Goal: Communication & Community: Share content

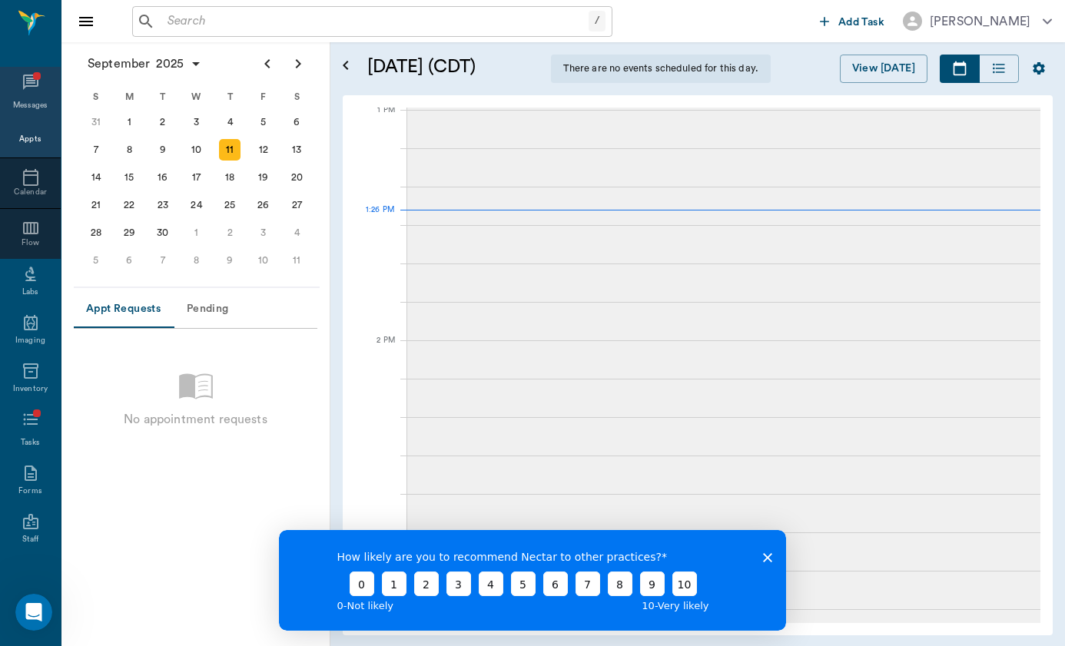
click at [22, 85] on icon at bounding box center [31, 82] width 18 height 18
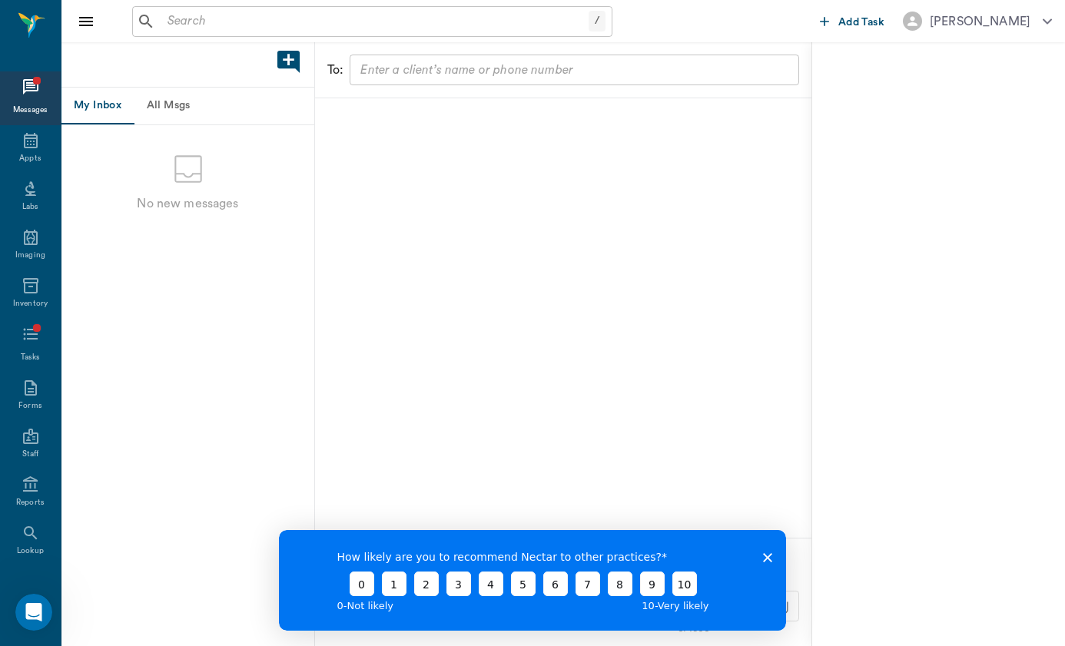
click at [764, 554] on polygon "Close survey" at bounding box center [767, 557] width 9 height 9
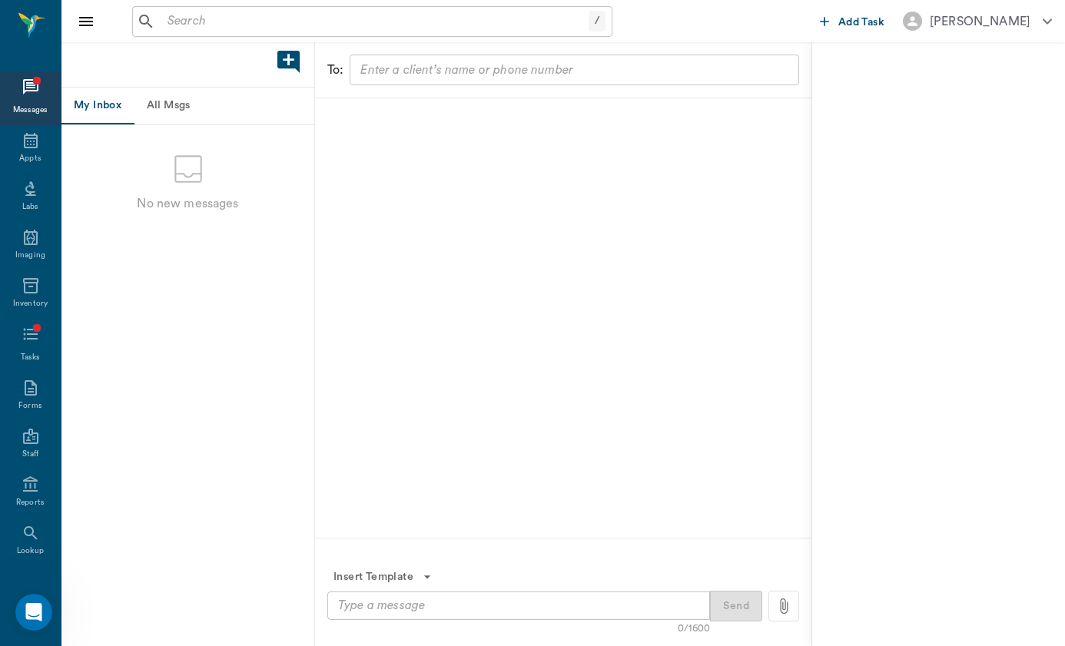
click at [394, 28] on input "text" at bounding box center [374, 22] width 427 height 22
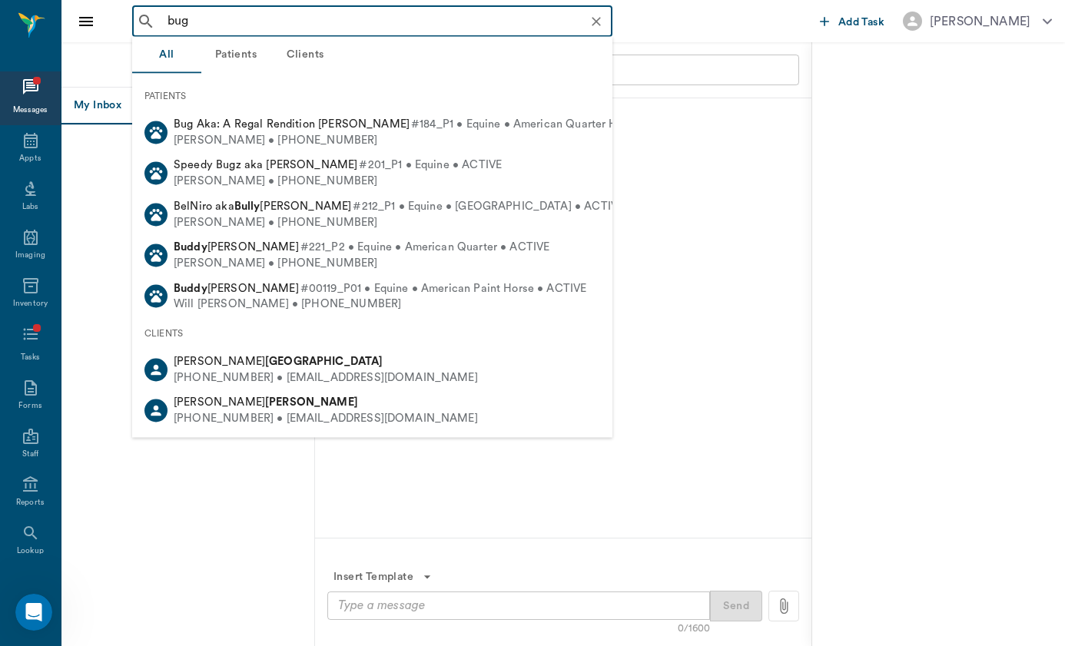
click at [366, 134] on div "[PERSON_NAME] • [PHONE_NUMBER]" at bounding box center [433, 140] width 519 height 16
type input "bug"
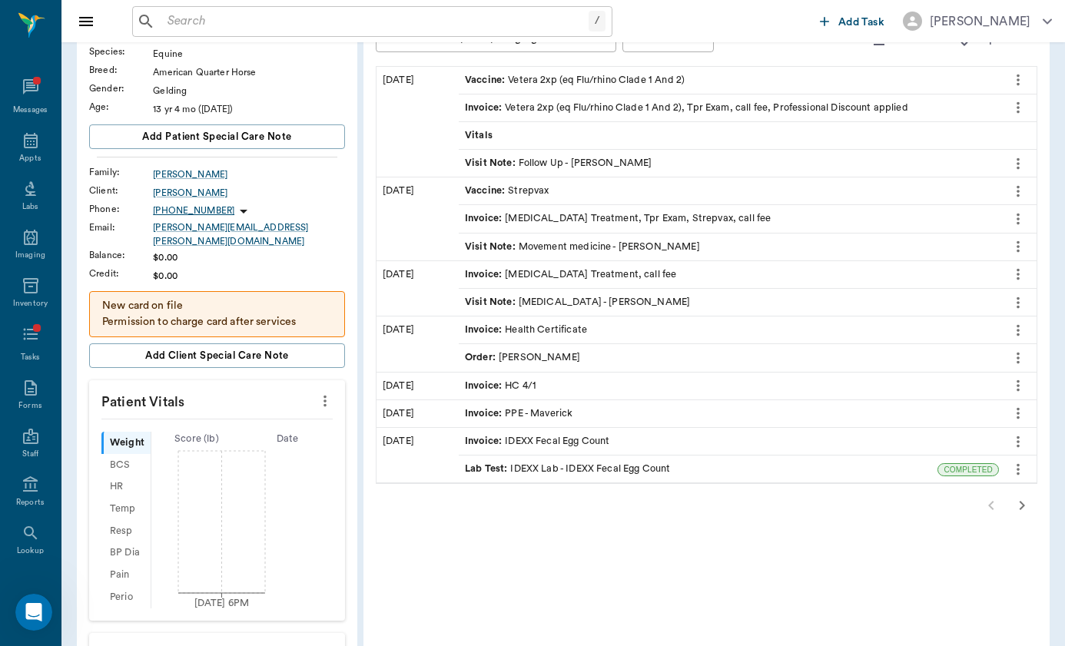
scroll to position [70, 0]
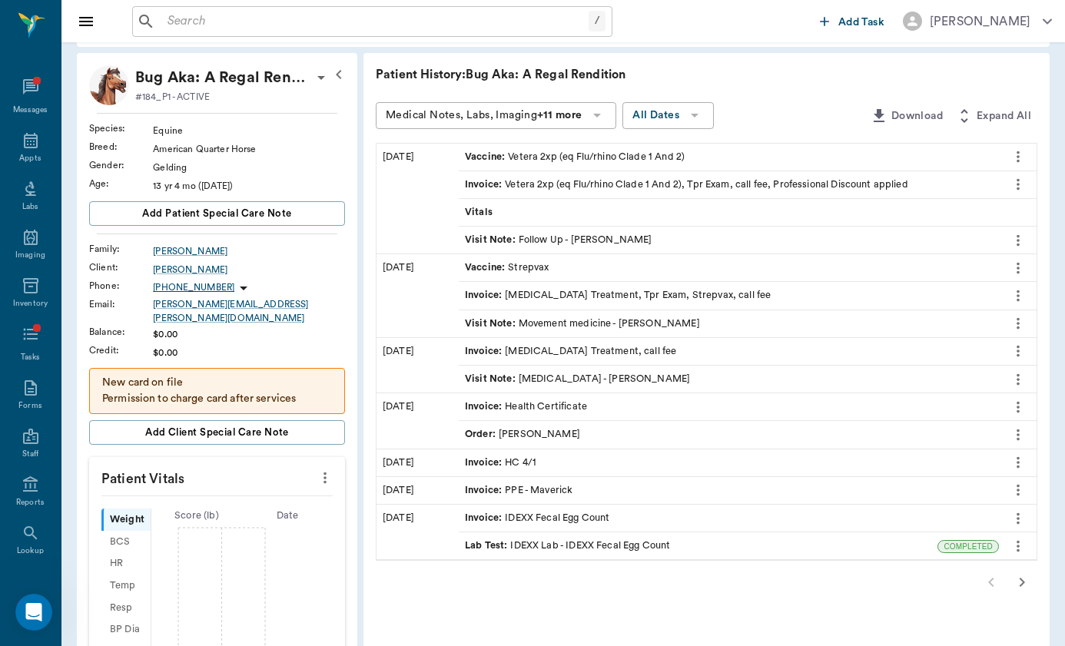
click at [234, 290] on icon at bounding box center [243, 288] width 18 height 18
click at [202, 315] on span "Send SMS Message" at bounding box center [141, 318] width 129 height 16
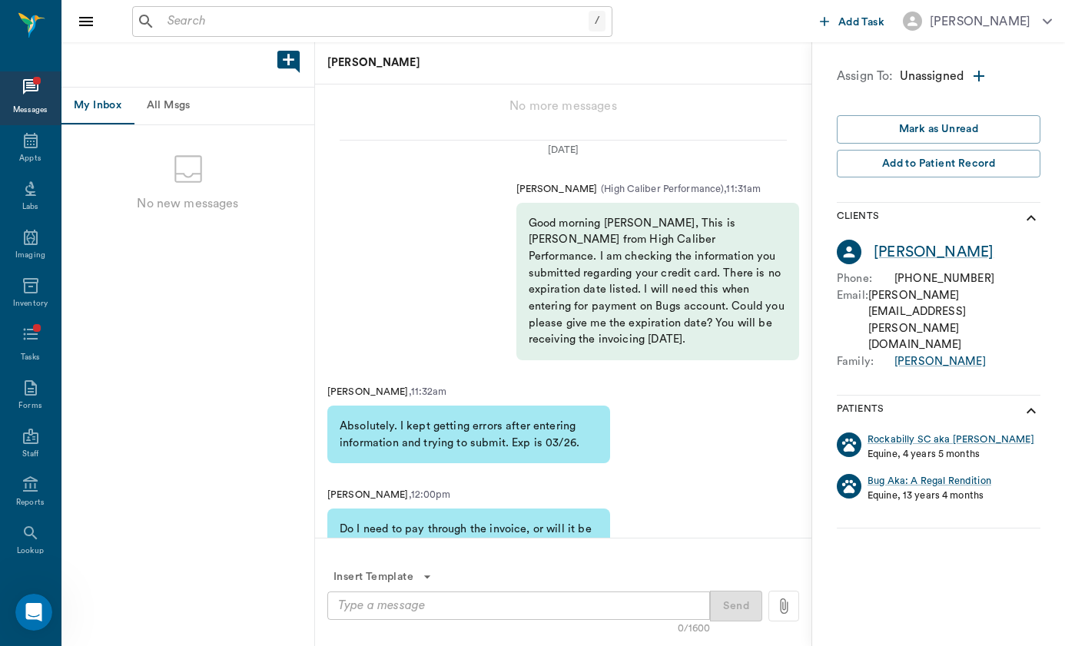
scroll to position [-4871, 0]
drag, startPoint x: 894, startPoint y: 277, endPoint x: 991, endPoint y: 275, distance: 96.8
click at [991, 275] on div "Phone : [PHONE_NUMBER]" at bounding box center [939, 278] width 204 height 17
copy div "[PHONE_NUMBER]"
click at [28, 75] on div "Messages" at bounding box center [30, 98] width 61 height 54
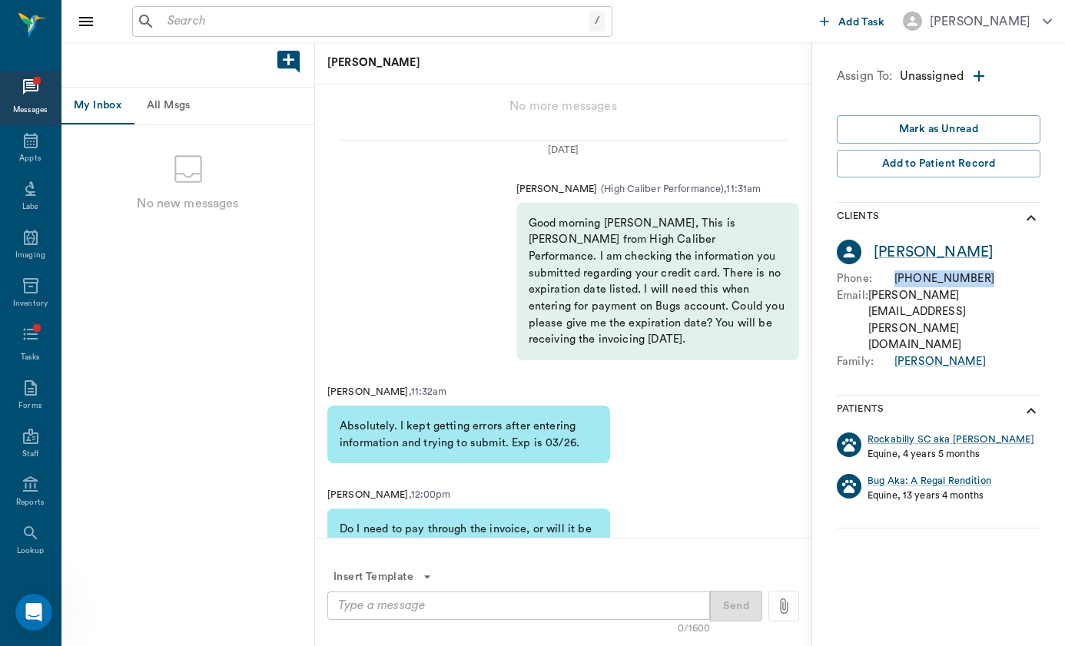
click at [163, 95] on button "All Msgs" at bounding box center [168, 106] width 69 height 37
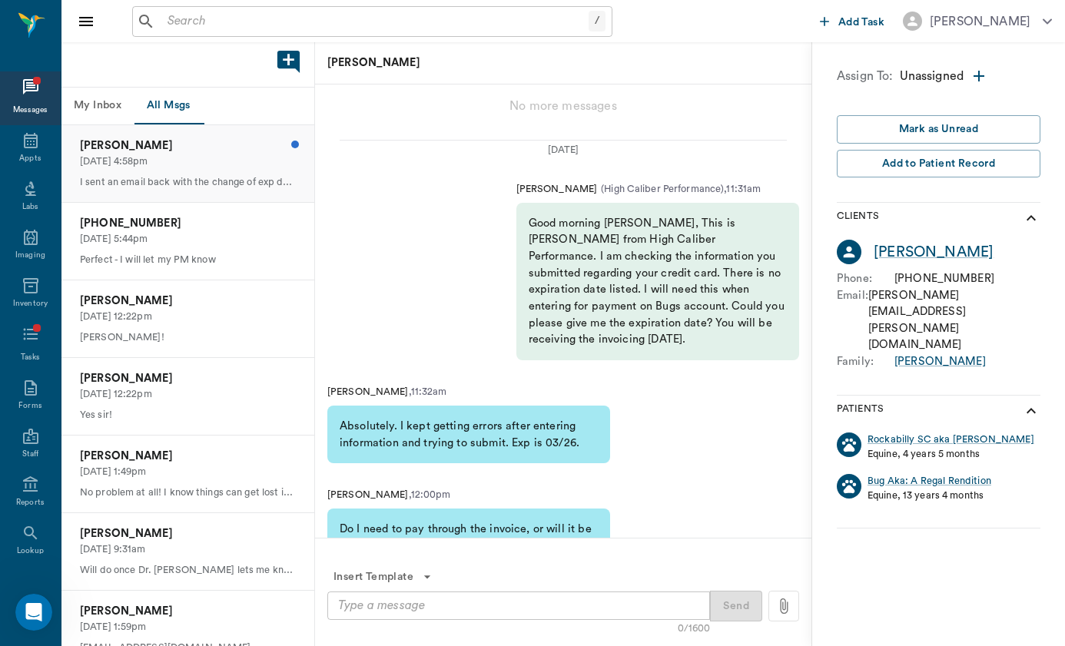
click at [257, 148] on p "[PERSON_NAME]" at bounding box center [188, 146] width 216 height 17
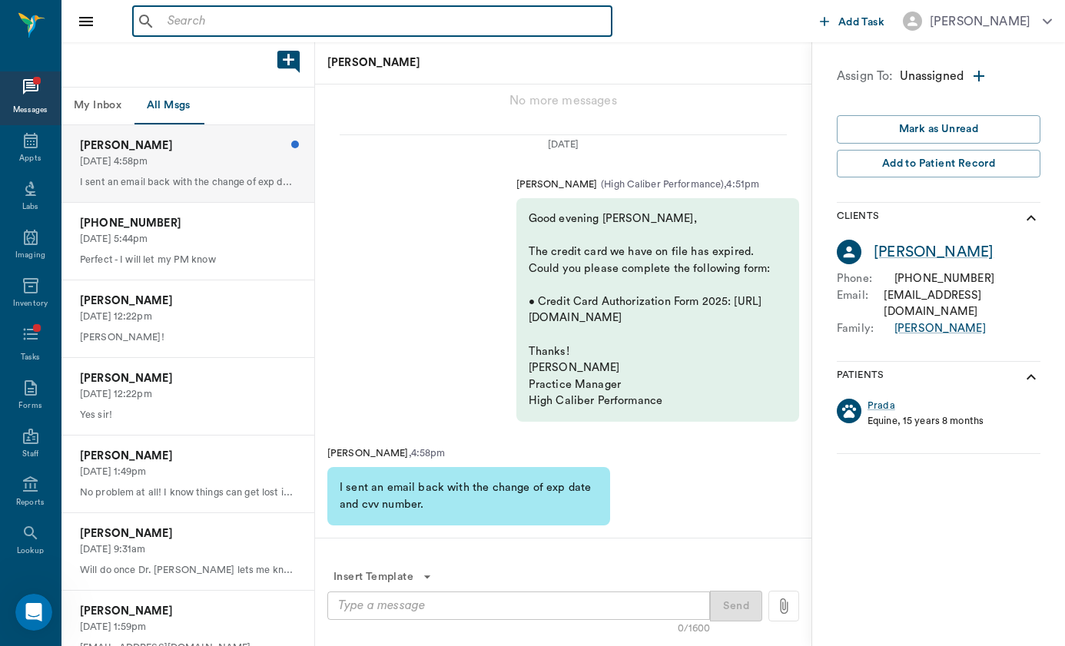
click at [429, 26] on input "text" at bounding box center [383, 22] width 444 height 22
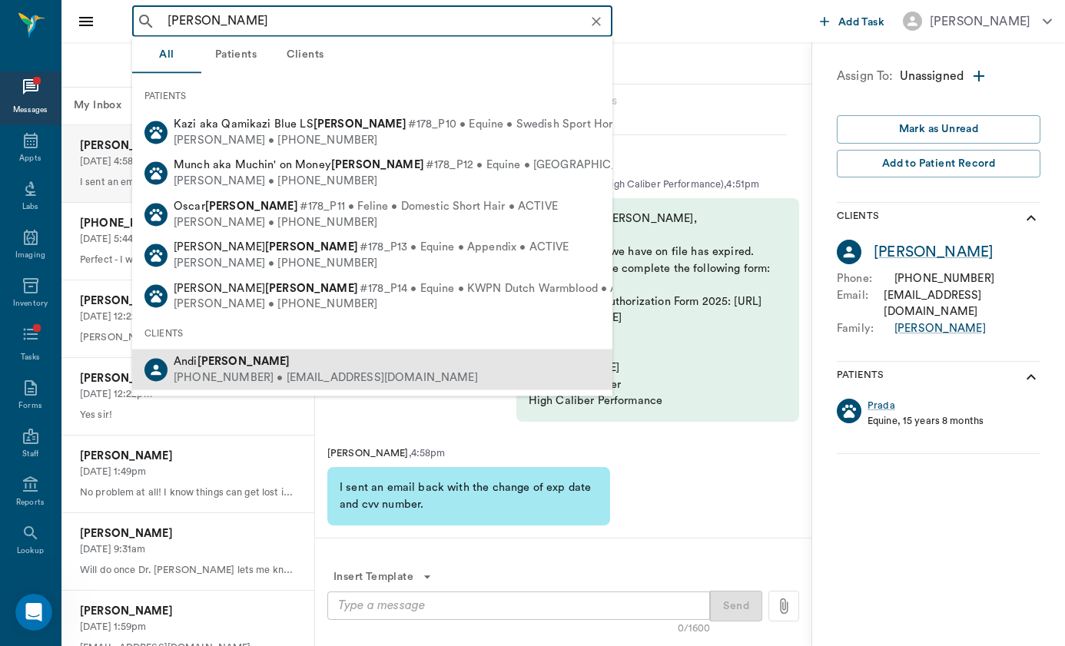
click at [274, 370] on div "[PHONE_NUMBER] • [EMAIL_ADDRESS][DOMAIN_NAME]" at bounding box center [326, 378] width 304 height 16
type input "[PERSON_NAME]"
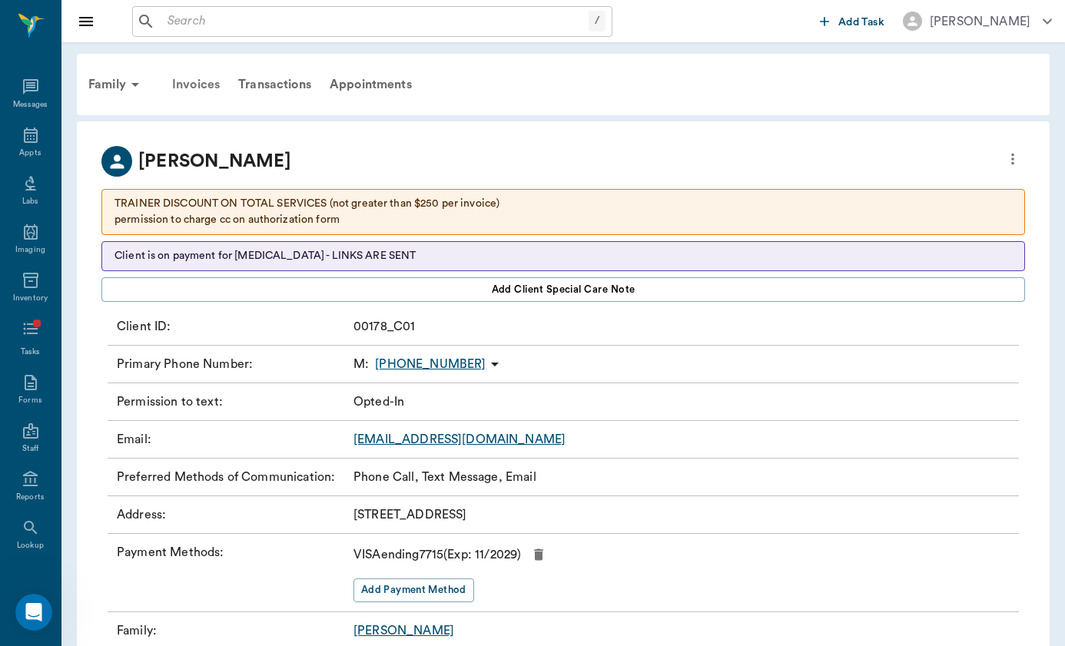
click at [197, 86] on div "Invoices" at bounding box center [196, 84] width 66 height 37
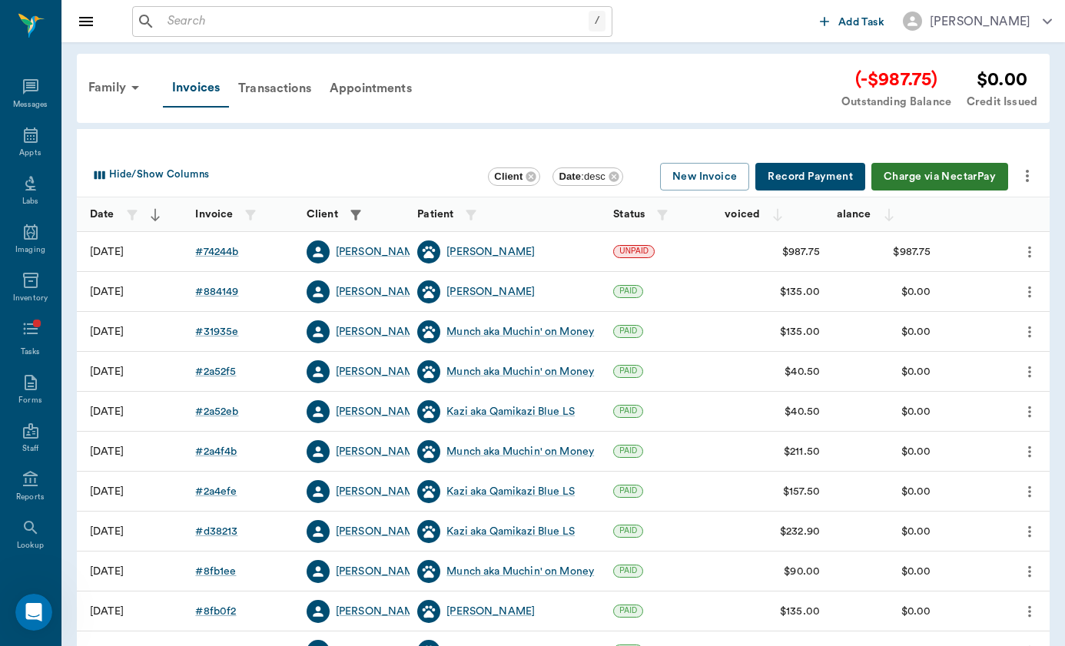
click at [1023, 182] on icon "more" at bounding box center [1027, 176] width 18 height 18
click at [292, 88] on div at bounding box center [532, 323] width 1065 height 646
click at [293, 98] on div "Transactions" at bounding box center [274, 88] width 91 height 37
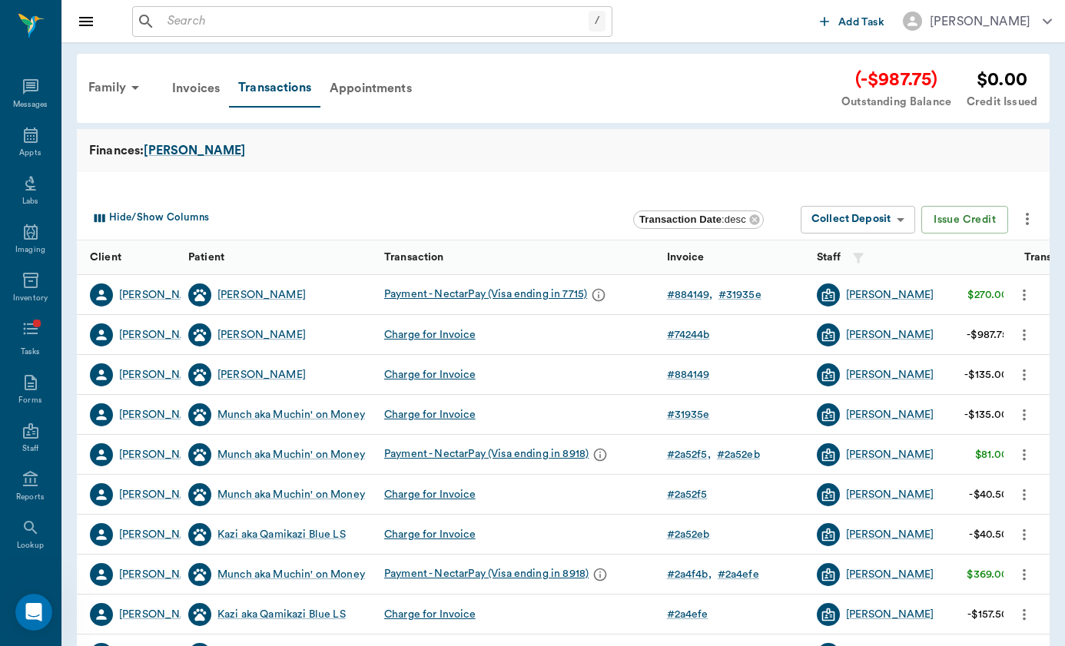
click at [1027, 228] on button "more" at bounding box center [1027, 219] width 26 height 26
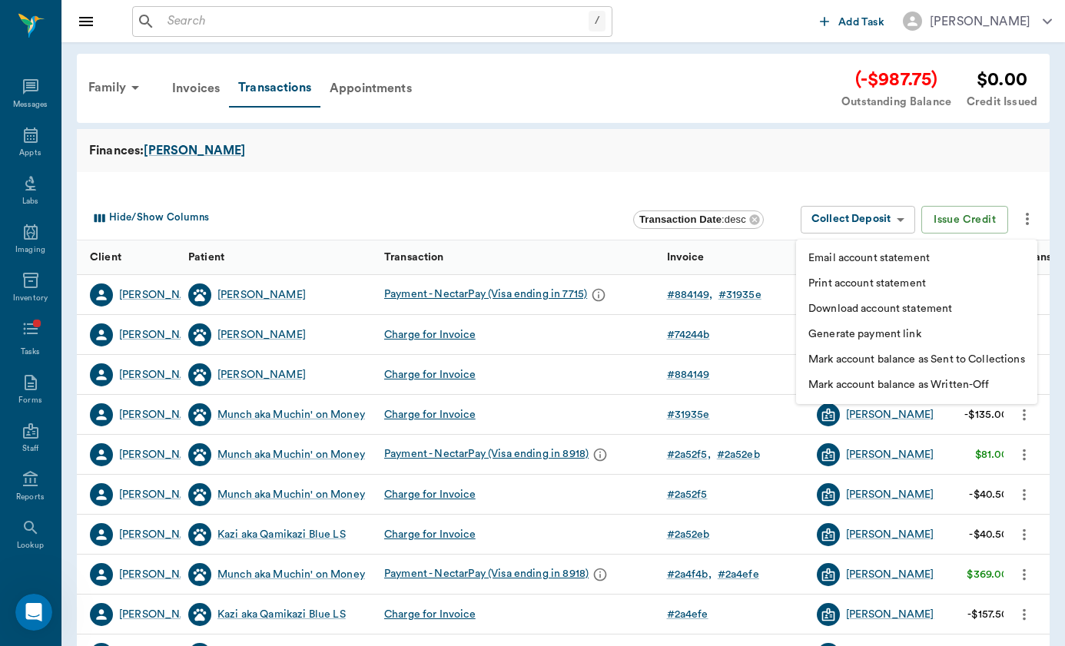
click at [968, 337] on li "Generate payment link" at bounding box center [916, 334] width 241 height 25
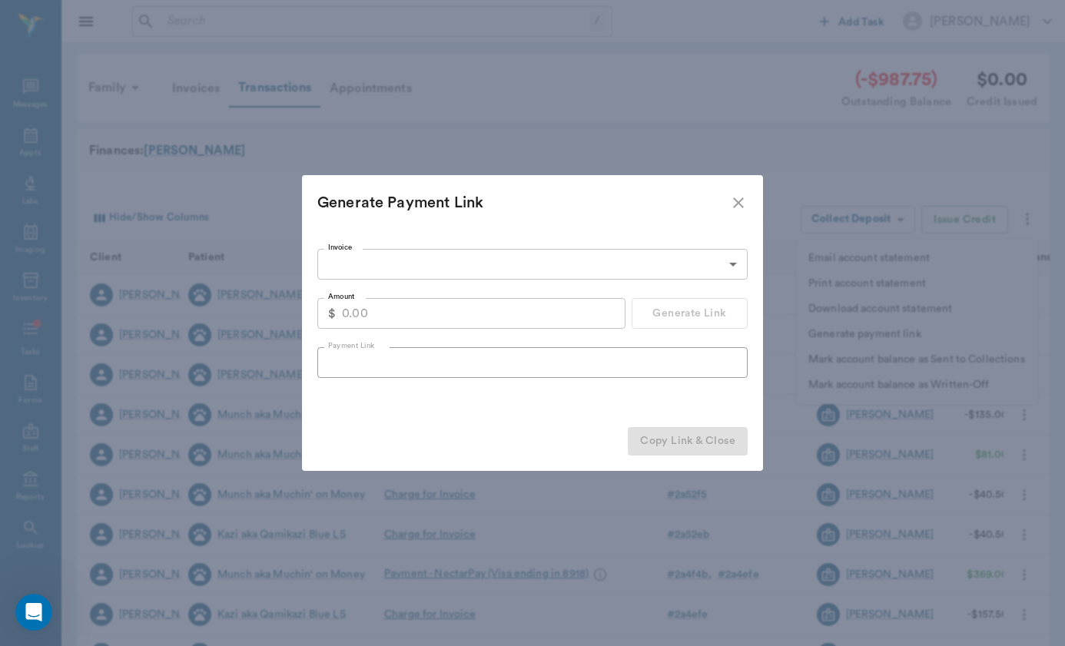
click at [440, 273] on body "/ ​ Add Task [PERSON_NAME] Nectar Messages Appts Labs Imaging Inventory Tasks F…" at bounding box center [532, 472] width 1065 height 945
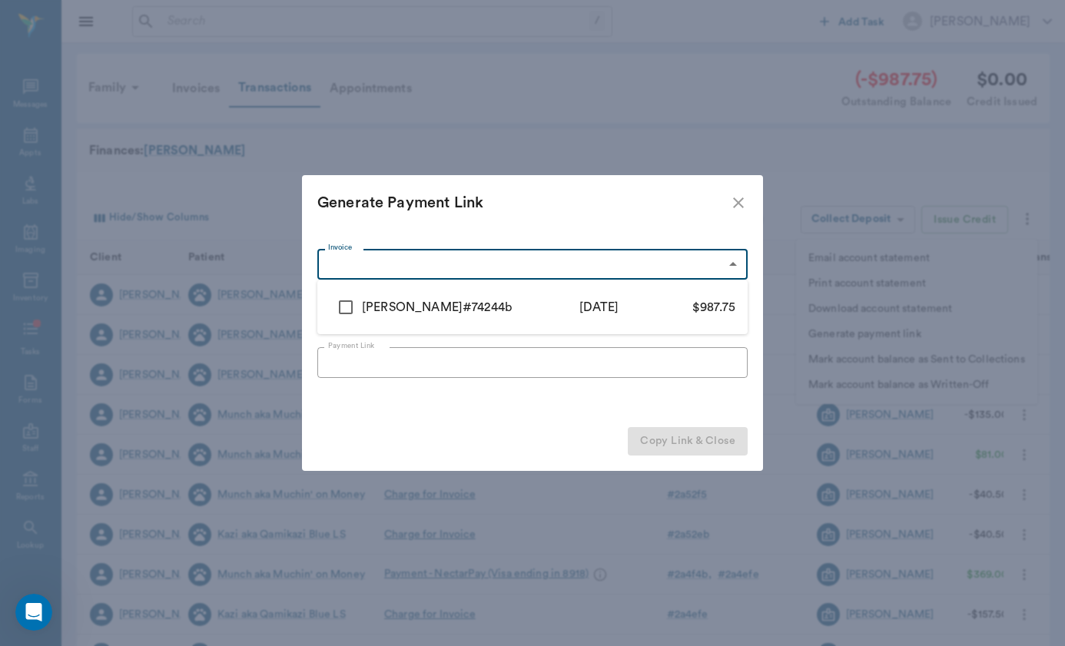
click at [381, 302] on div "[PERSON_NAME]" at bounding box center [412, 307] width 101 height 18
type input "688fa0090c42d5a99674244b"
type input "987.75"
checkbox input "true"
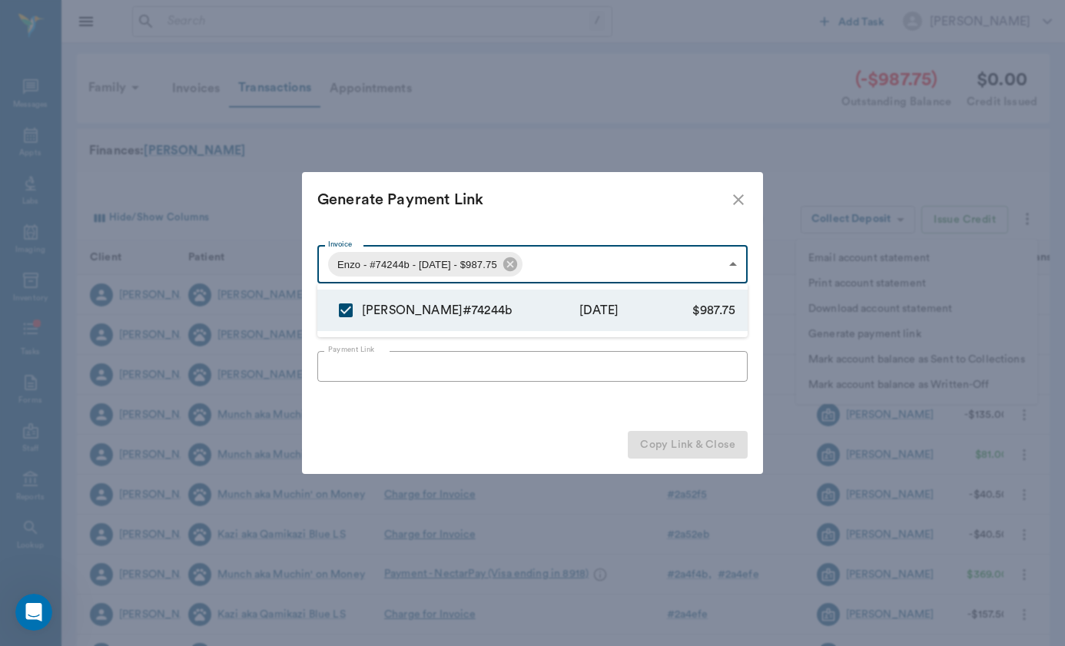
click at [377, 313] on div "[PERSON_NAME]" at bounding box center [412, 310] width 101 height 18
checkbox input "false"
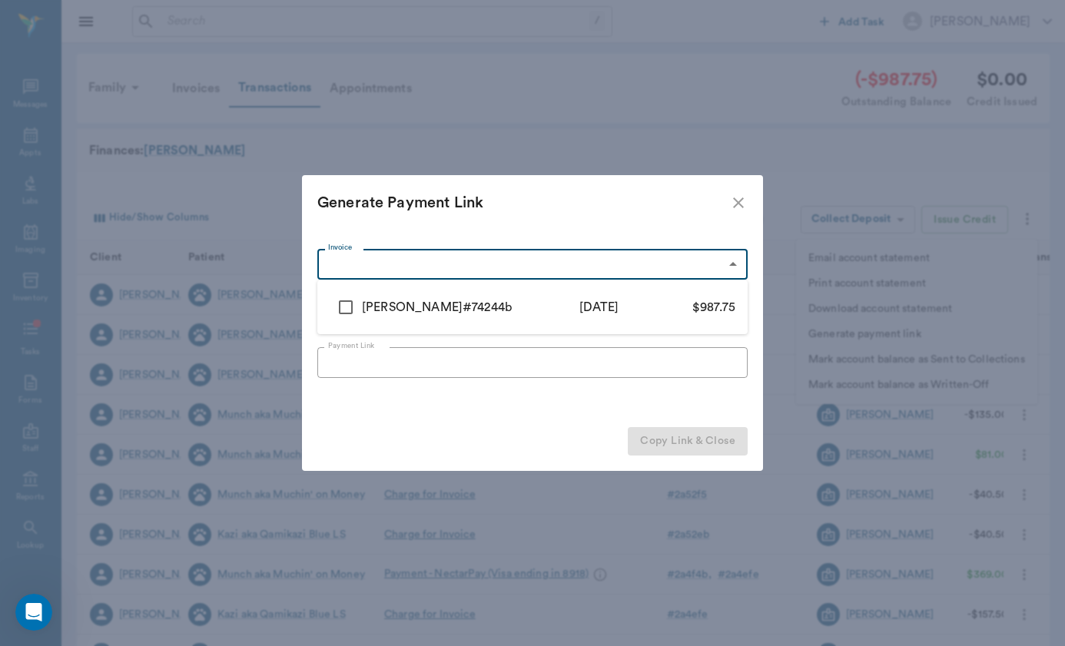
click at [431, 400] on div at bounding box center [532, 323] width 1065 height 646
click at [366, 315] on input "987.75" at bounding box center [484, 313] width 284 height 31
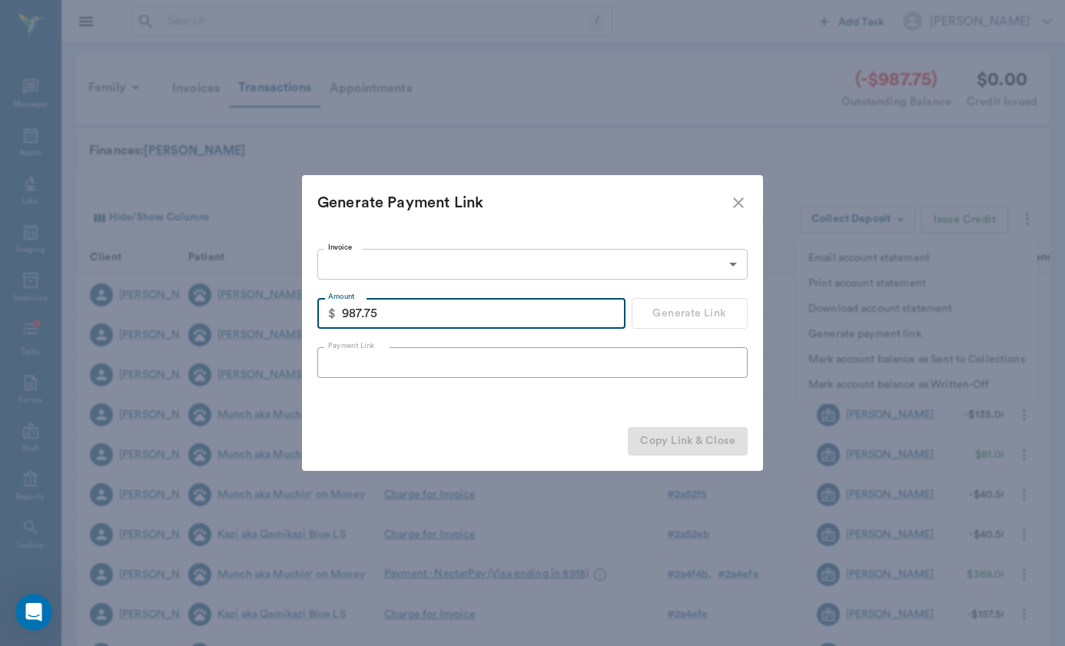
click at [366, 315] on input "987.75" at bounding box center [484, 313] width 284 height 31
type input "329.25"
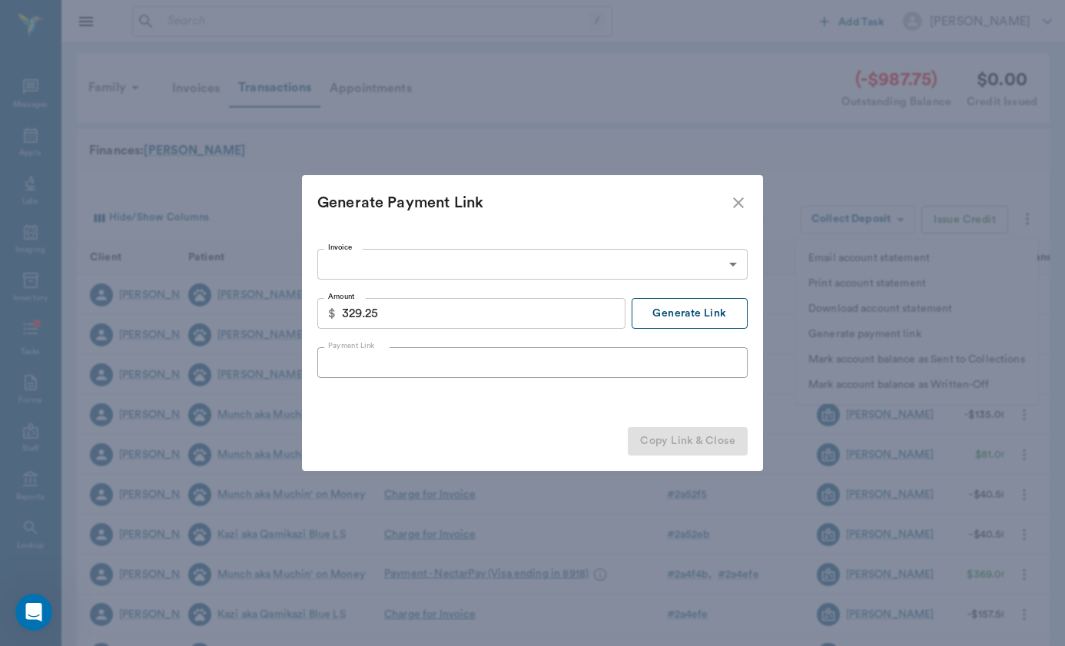
click at [692, 309] on button "Generate Link" at bounding box center [690, 313] width 116 height 31
type input "[URL][DOMAIN_NAME]"
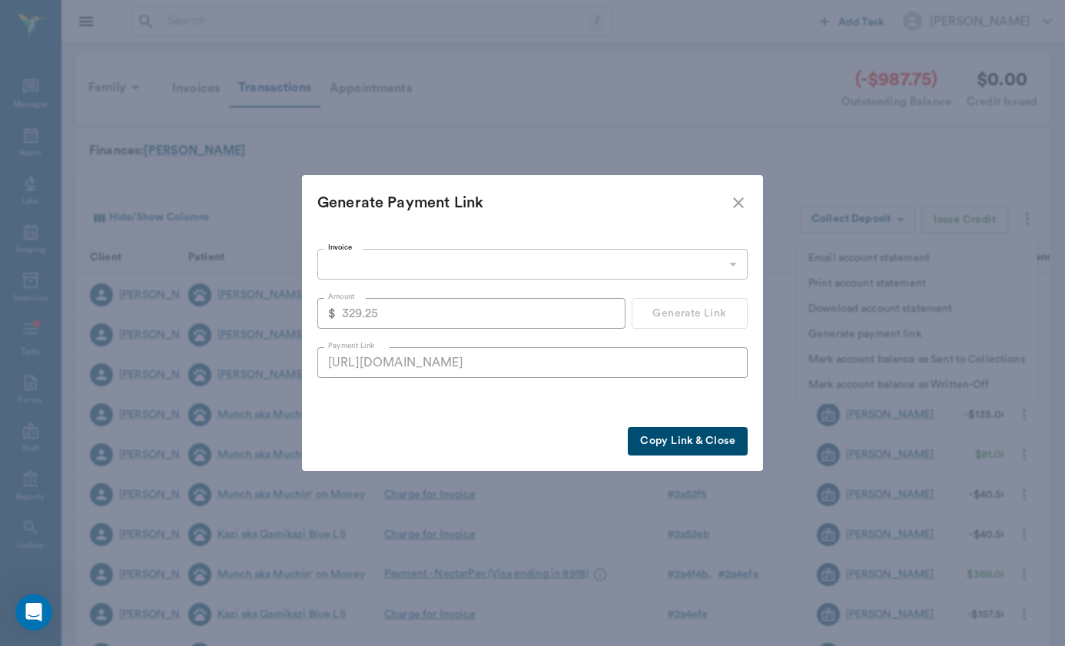
click at [692, 452] on button "Copy Link & Close" at bounding box center [688, 441] width 120 height 28
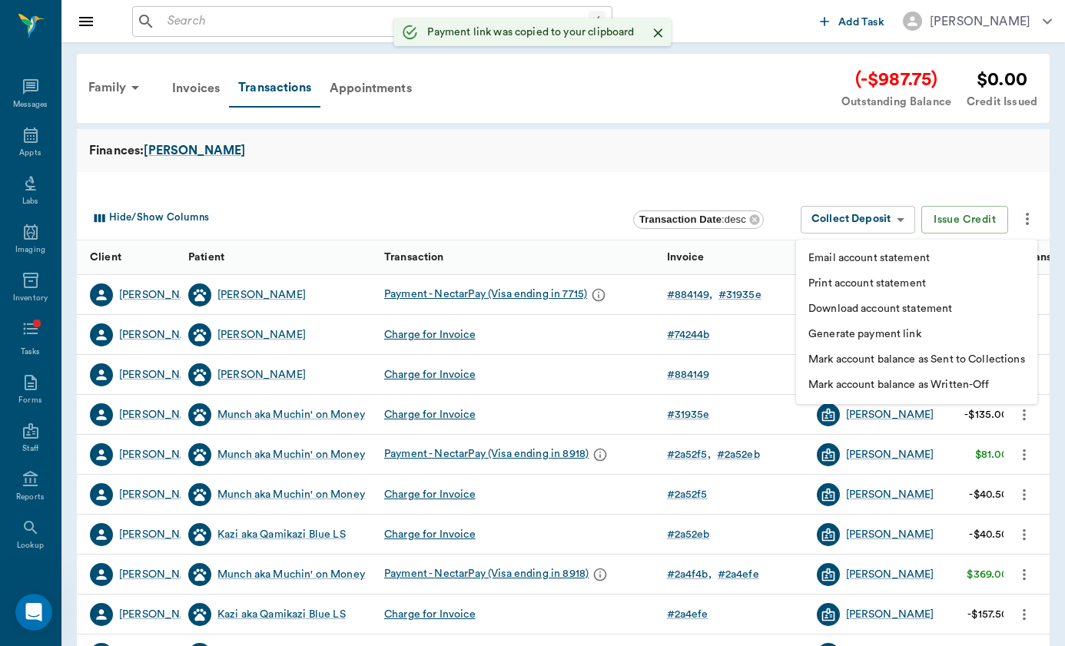
click at [24, 85] on div at bounding box center [532, 323] width 1065 height 646
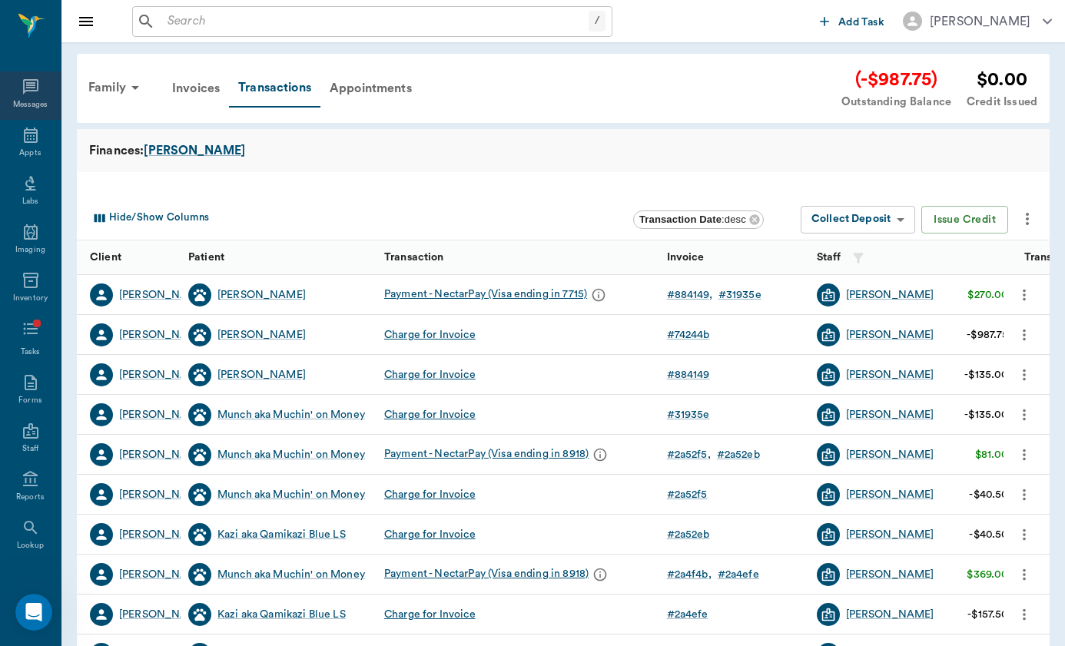
click at [51, 91] on div "Messages" at bounding box center [30, 95] width 61 height 48
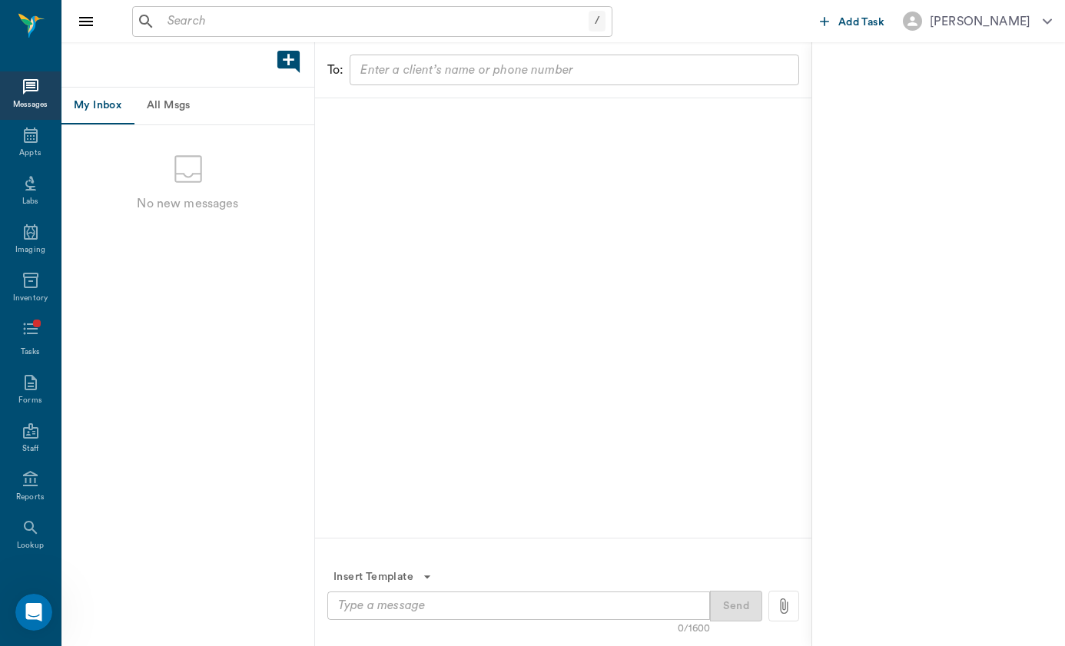
click at [406, 67] on input "text" at bounding box center [573, 70] width 438 height 22
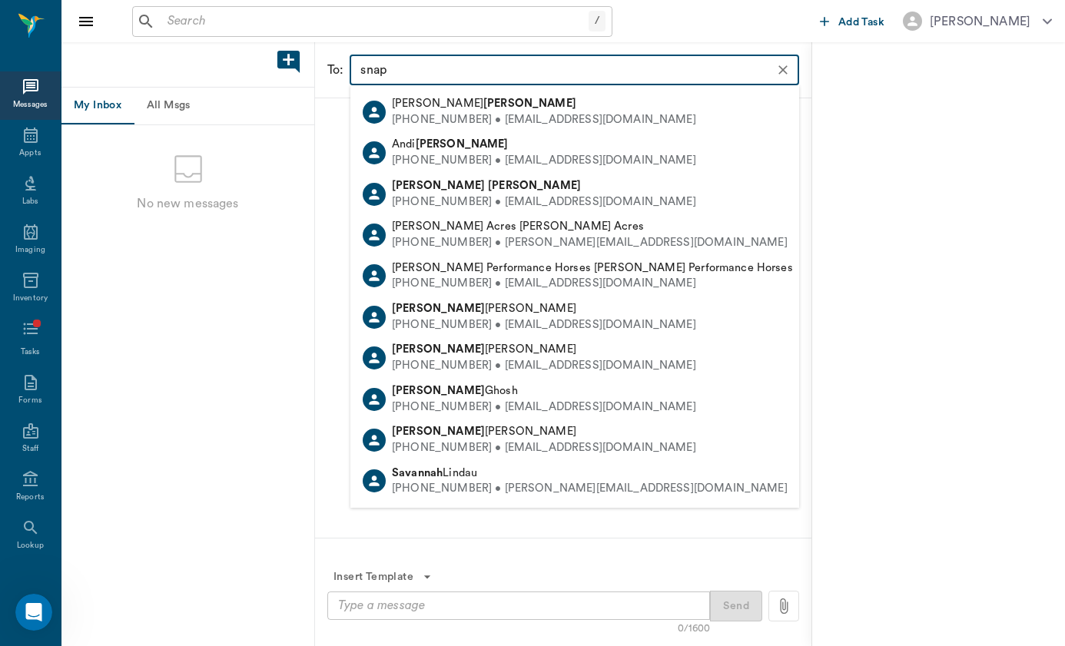
type input "[PERSON_NAME]"
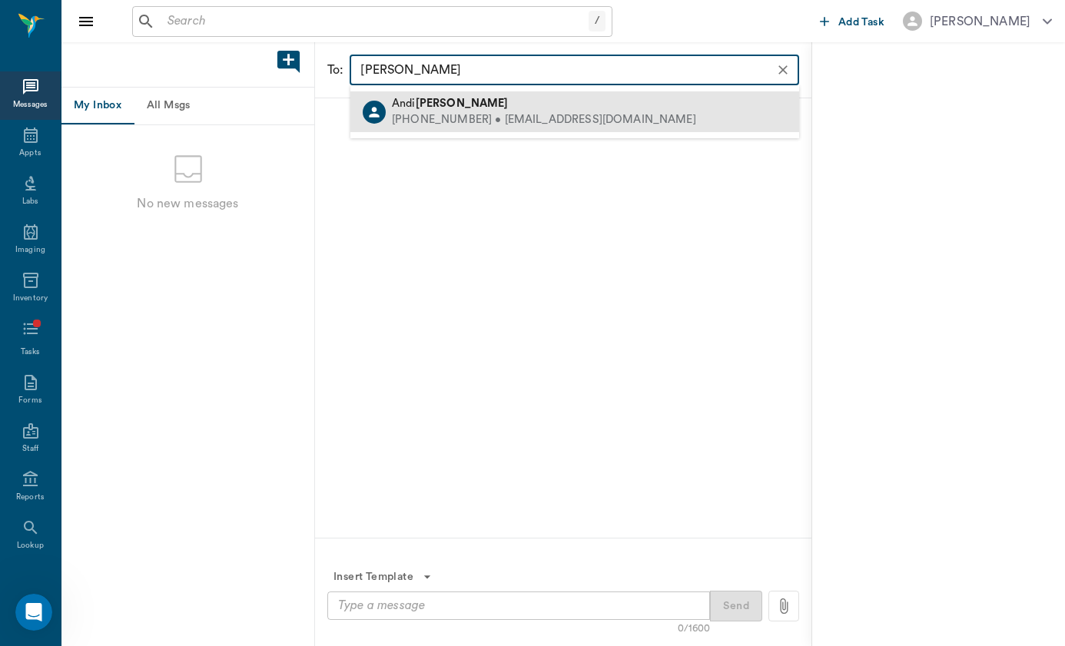
click at [538, 101] on div "[PERSON_NAME]" at bounding box center [544, 104] width 304 height 16
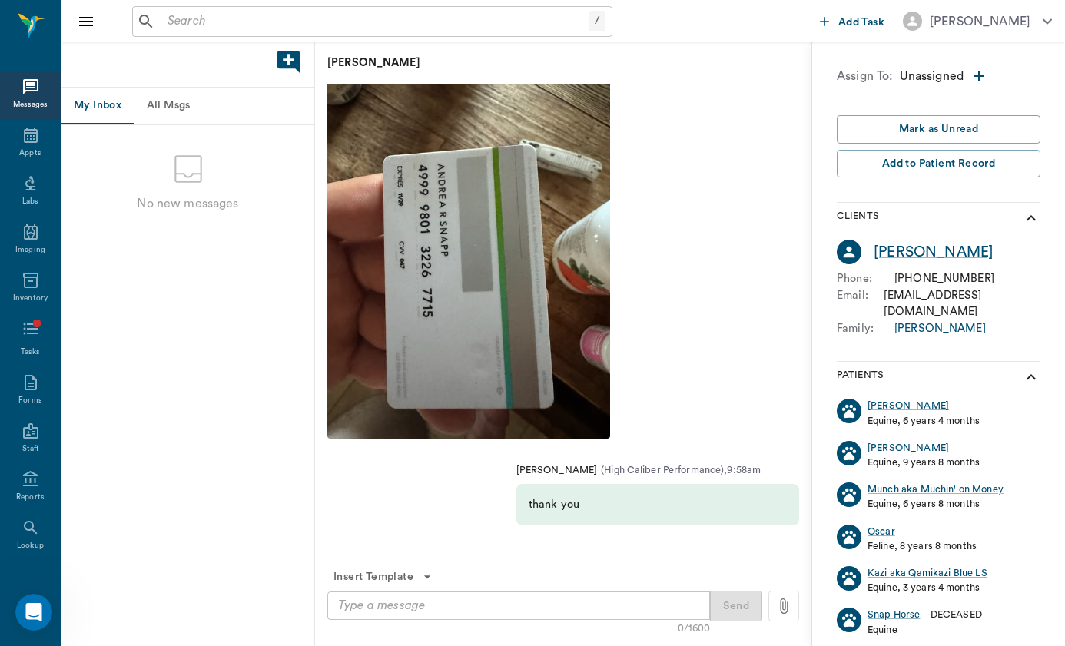
click at [428, 608] on textarea at bounding box center [518, 606] width 361 height 18
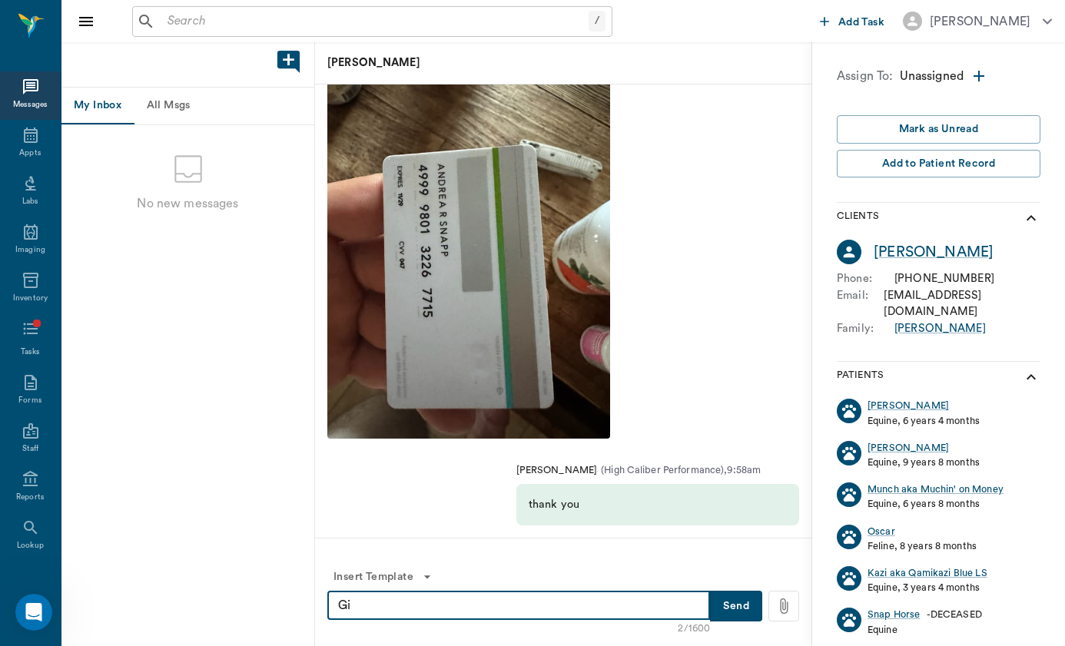
type textarea "G"
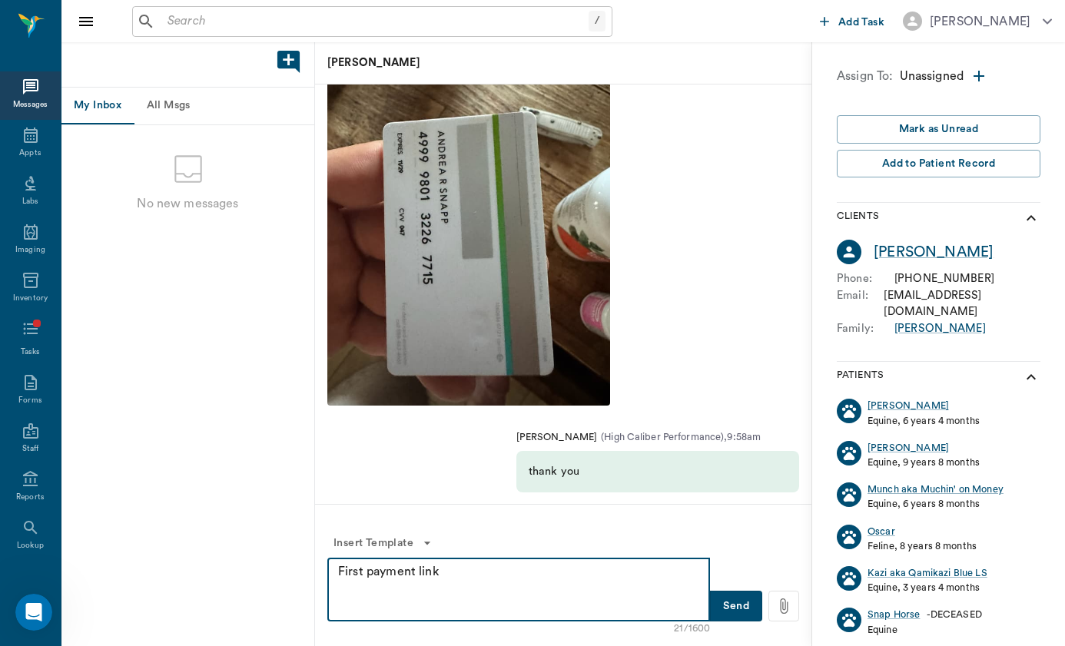
paste textarea "[URL][DOMAIN_NAME]"
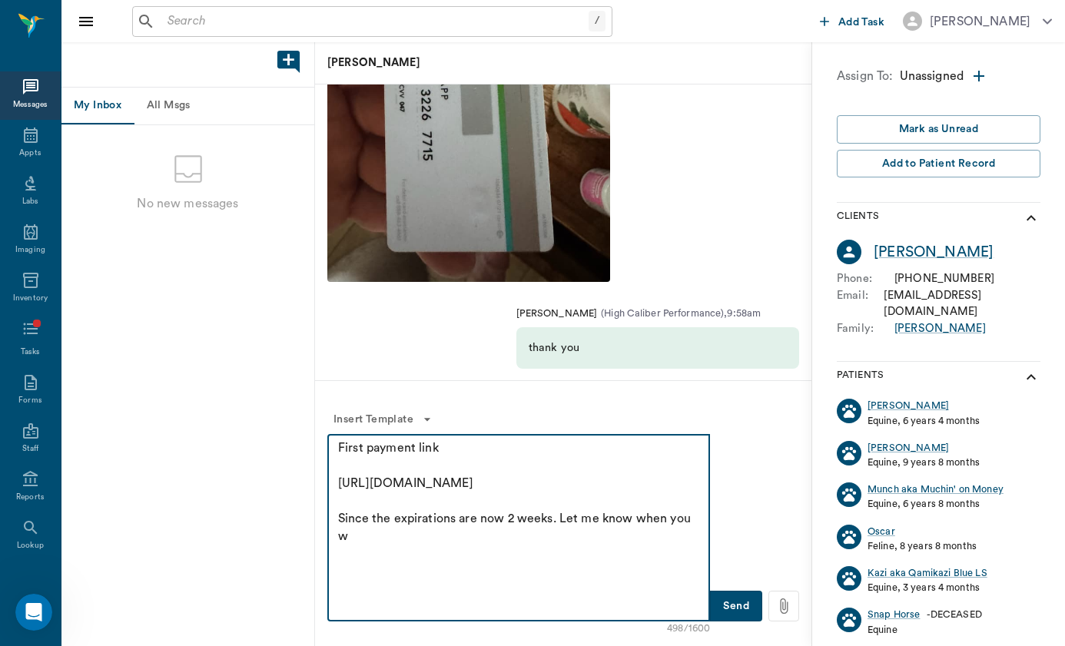
scroll to position [71, 0]
type textarea "First payment link [URL][DOMAIN_NAME] Since the expirations are now 2 weeks. Le…"
click at [717, 563] on div "517/1600 First payment link [URL][DOMAIN_NAME] Since the expirations are now 2 …" at bounding box center [563, 528] width 472 height 188
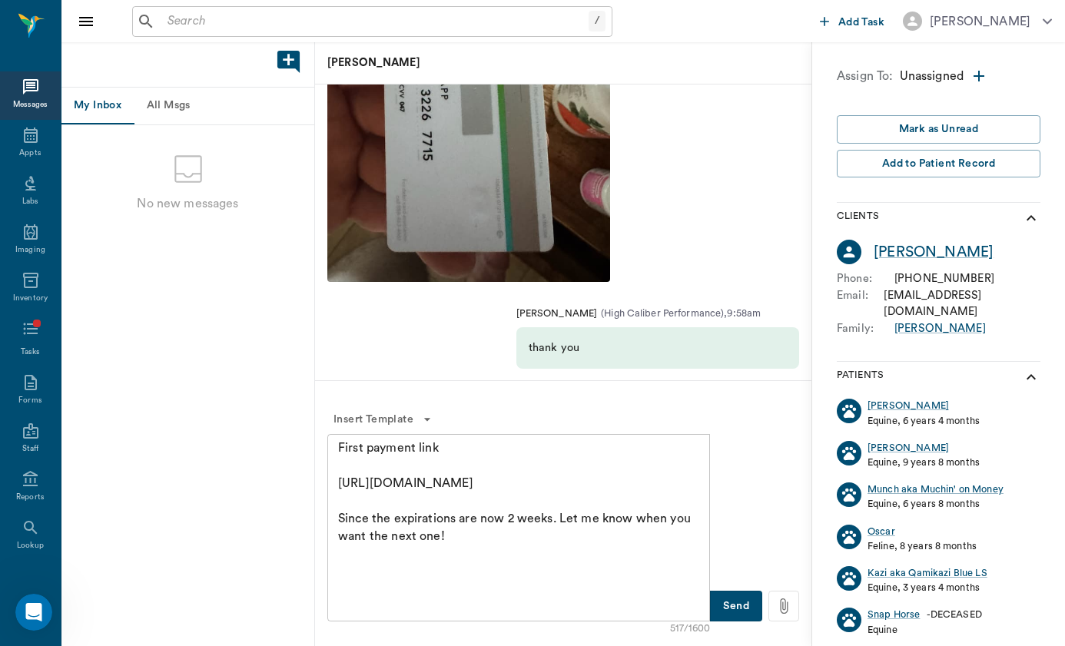
click at [717, 599] on button "Send" at bounding box center [736, 606] width 52 height 31
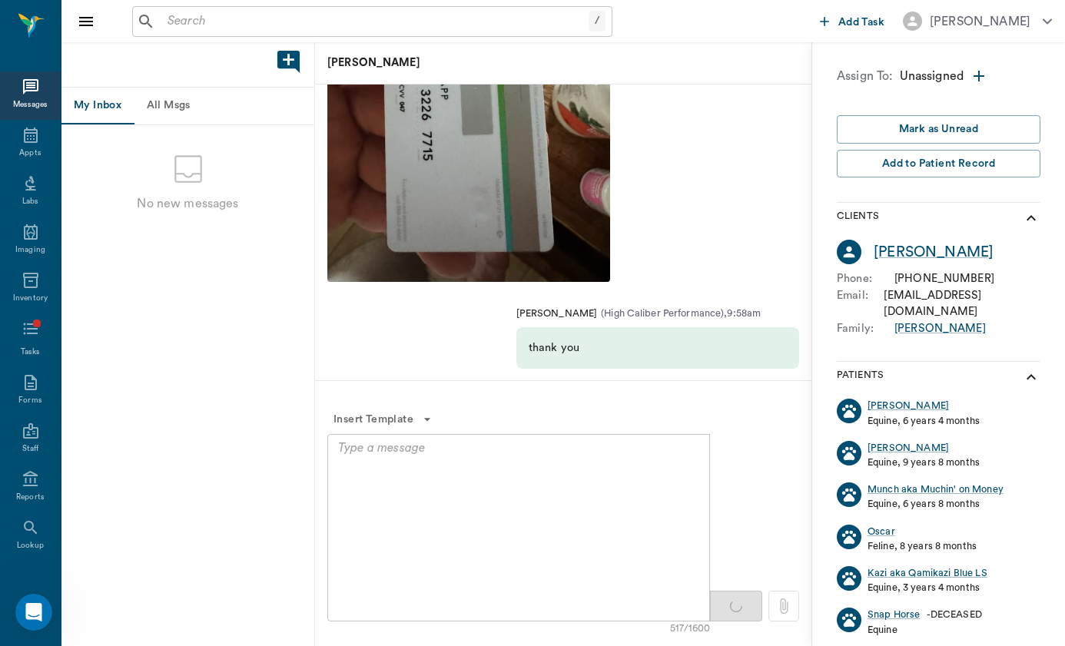
scroll to position [0, 0]
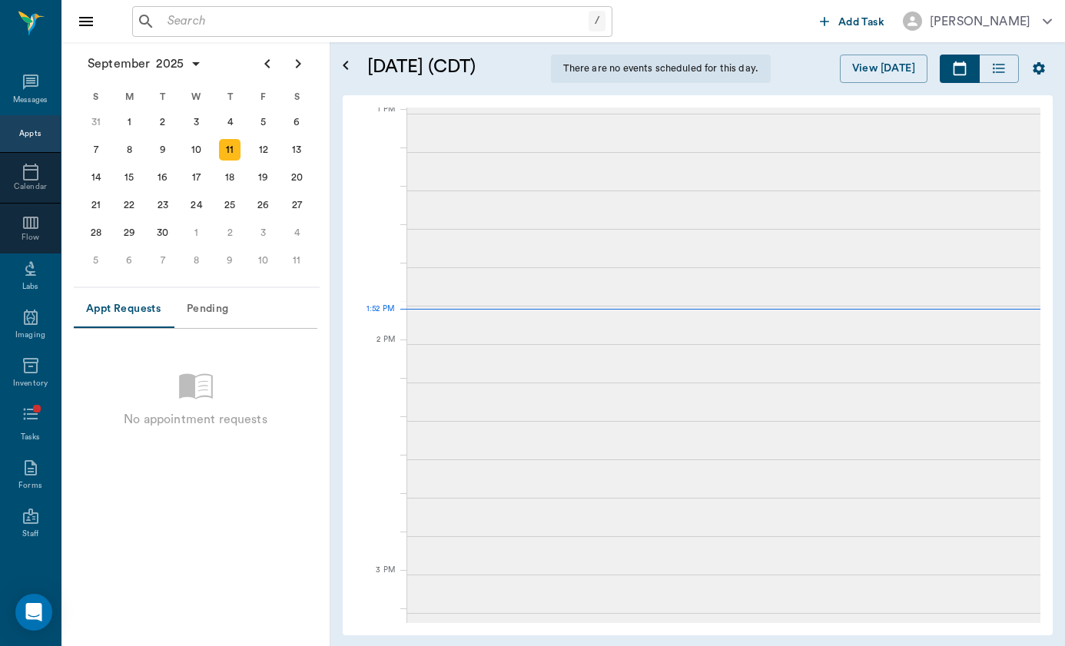
scroll to position [1155, 0]
click at [272, 24] on input "text" at bounding box center [374, 22] width 427 height 22
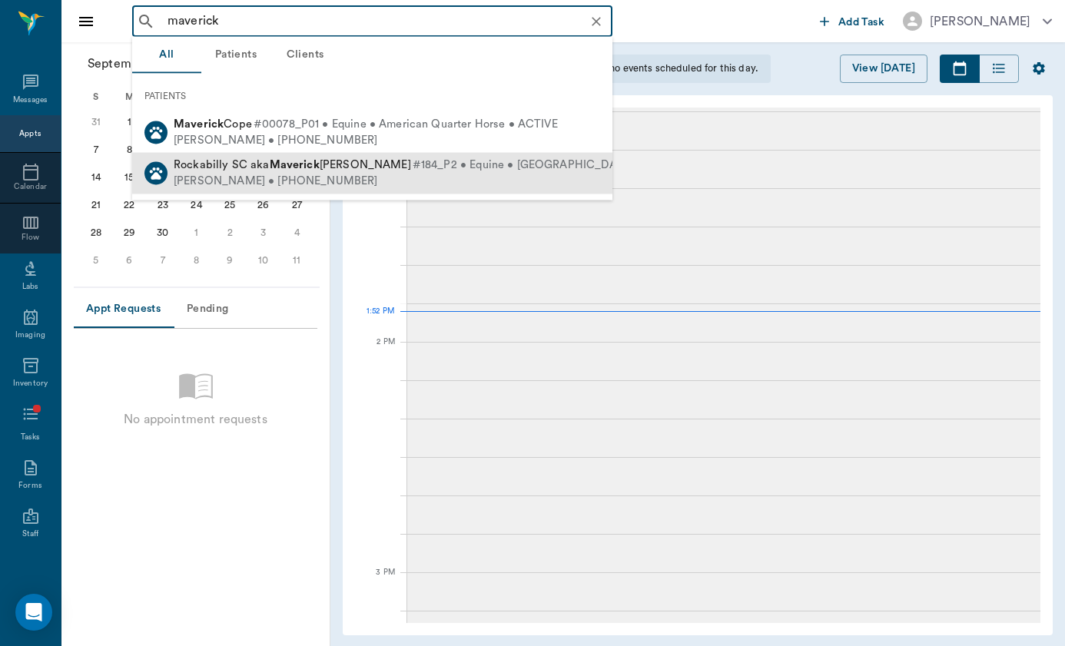
click at [228, 164] on span "Rockabilly SC aka [PERSON_NAME]" at bounding box center [292, 165] width 237 height 12
type input "maverick"
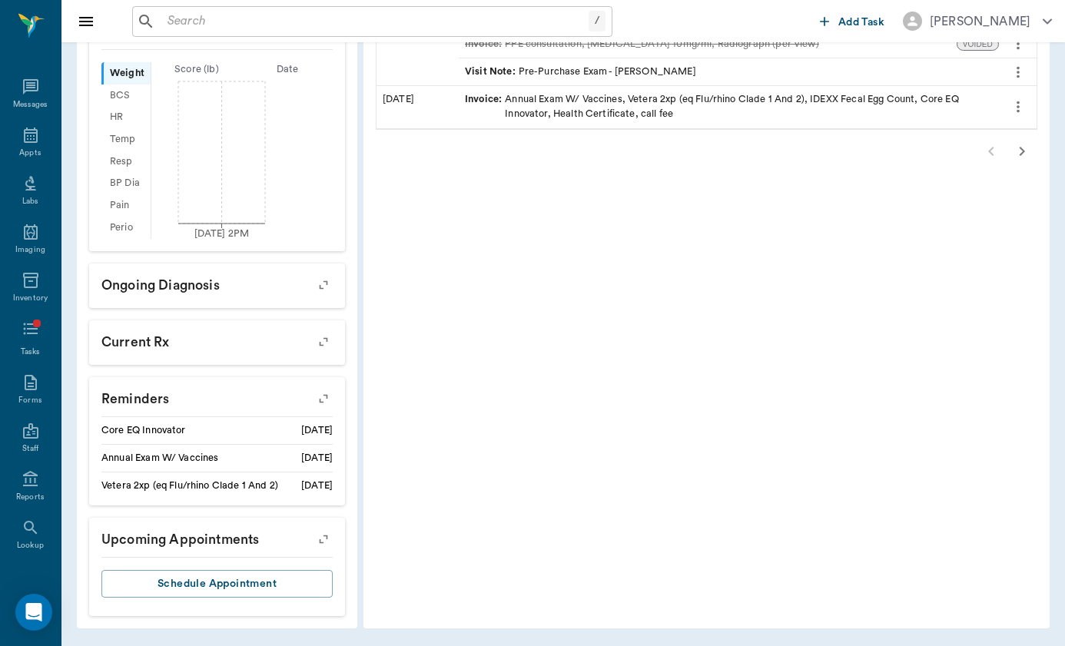
scroll to position [519, 0]
click at [313, 399] on icon "button" at bounding box center [324, 399] width 22 height 22
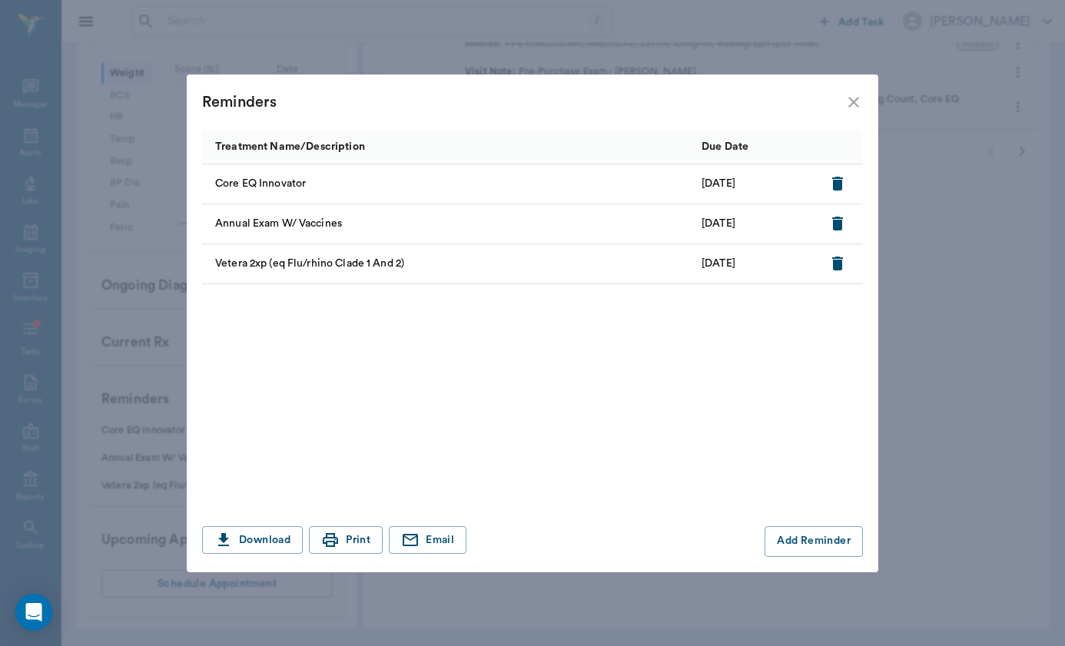
click at [847, 93] on icon "close" at bounding box center [853, 102] width 18 height 18
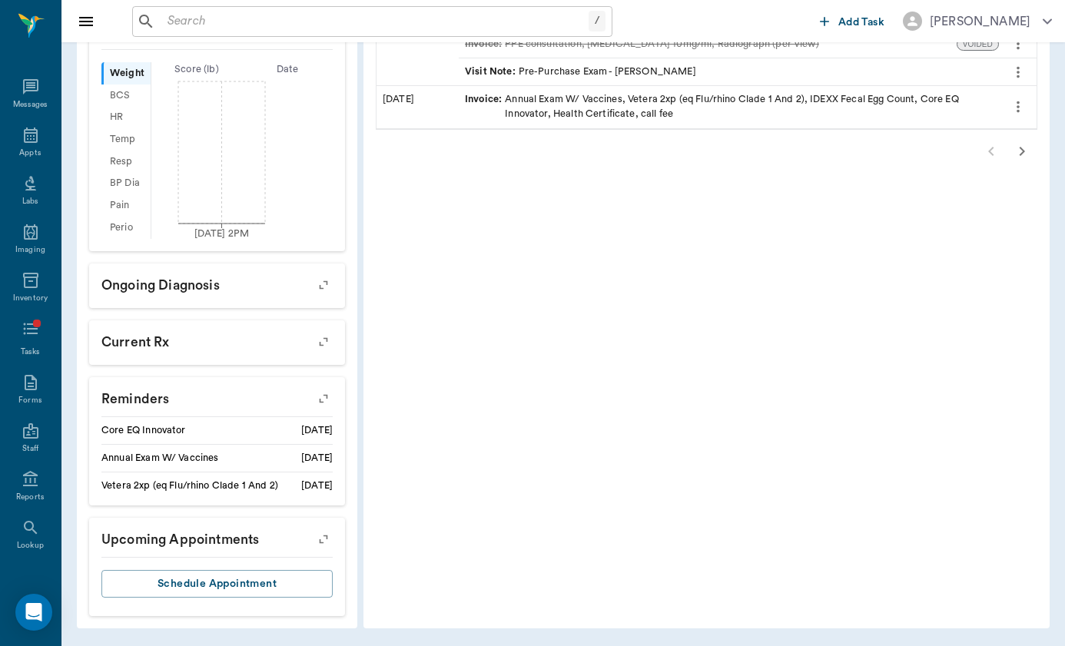
click at [325, 11] on input "text" at bounding box center [374, 22] width 427 height 22
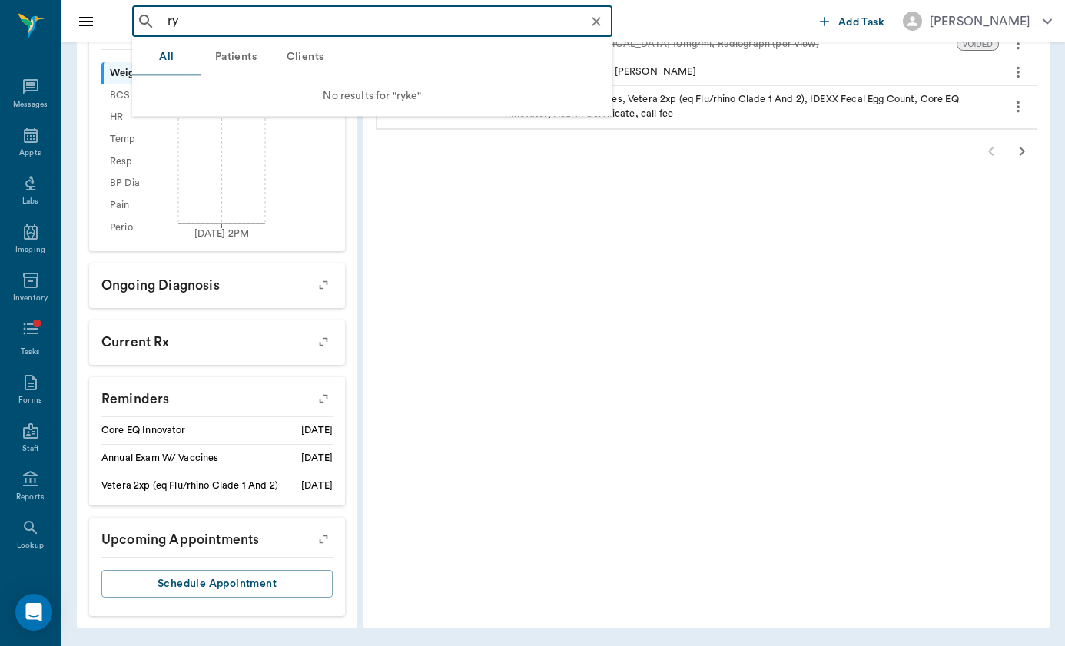
type input "r"
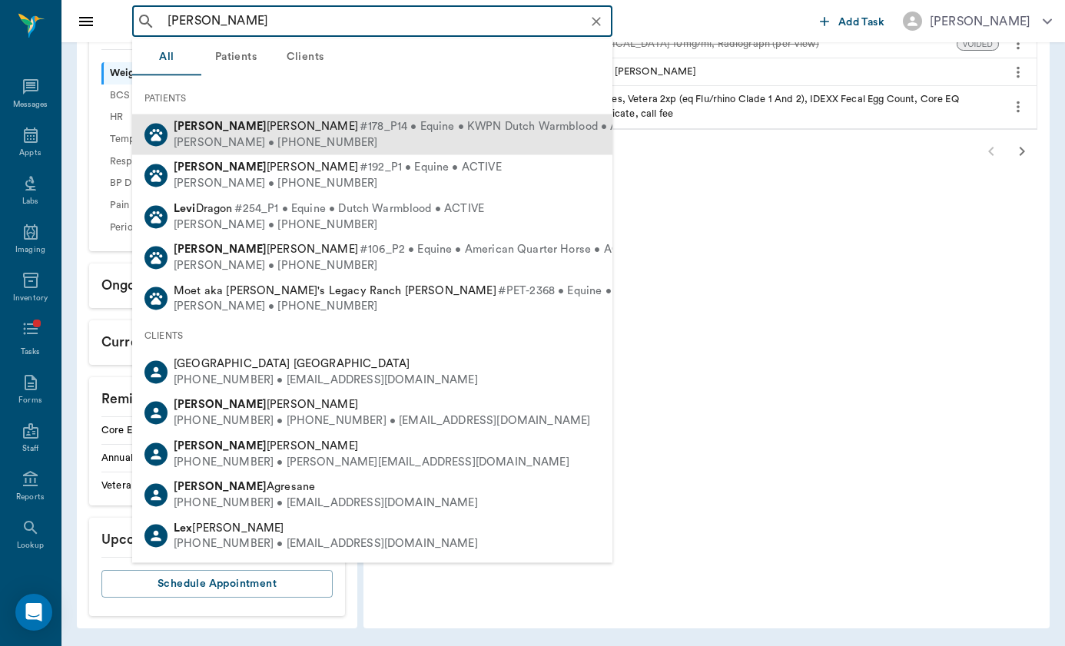
click at [488, 139] on div "[PERSON_NAME] • [PHONE_NUMBER]" at bounding box center [412, 142] width 476 height 16
type input "leo"
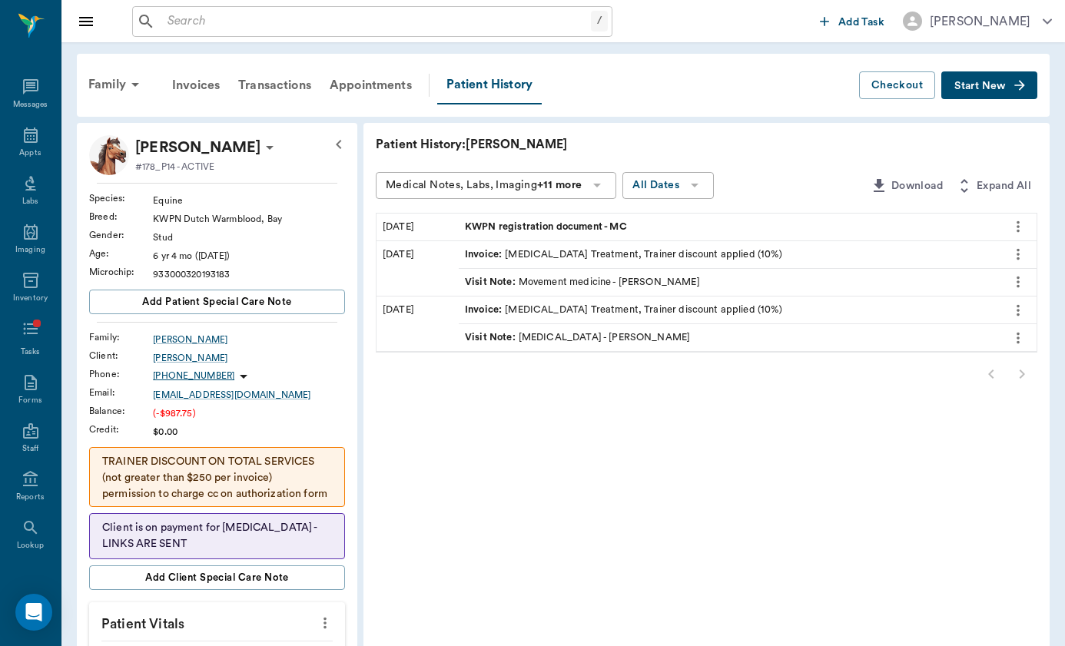
click at [462, 235] on div "KWPN registration document - MC" at bounding box center [729, 227] width 540 height 27
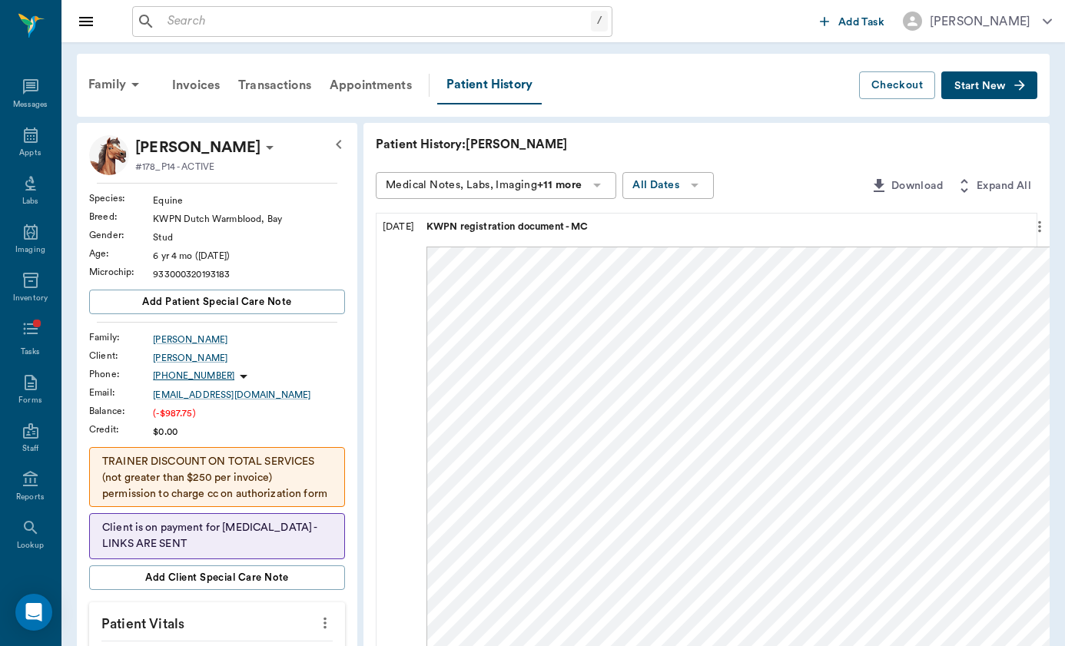
click at [467, 228] on span "KWPN registration document - MC" at bounding box center [508, 227] width 165 height 15
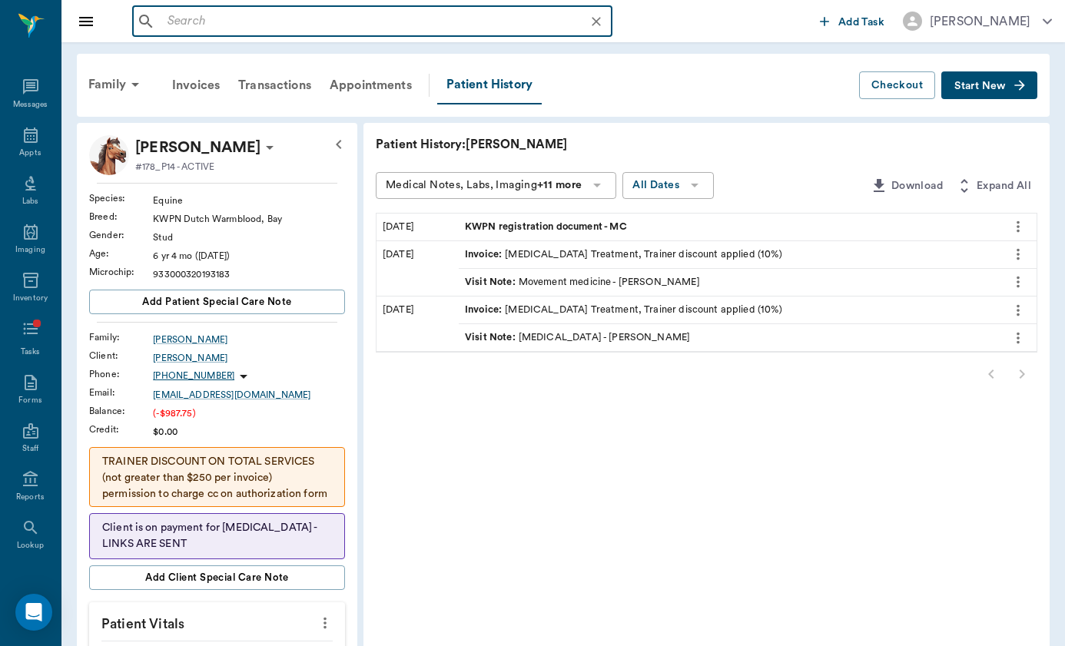
click at [190, 22] on input "text" at bounding box center [384, 22] width 446 height 22
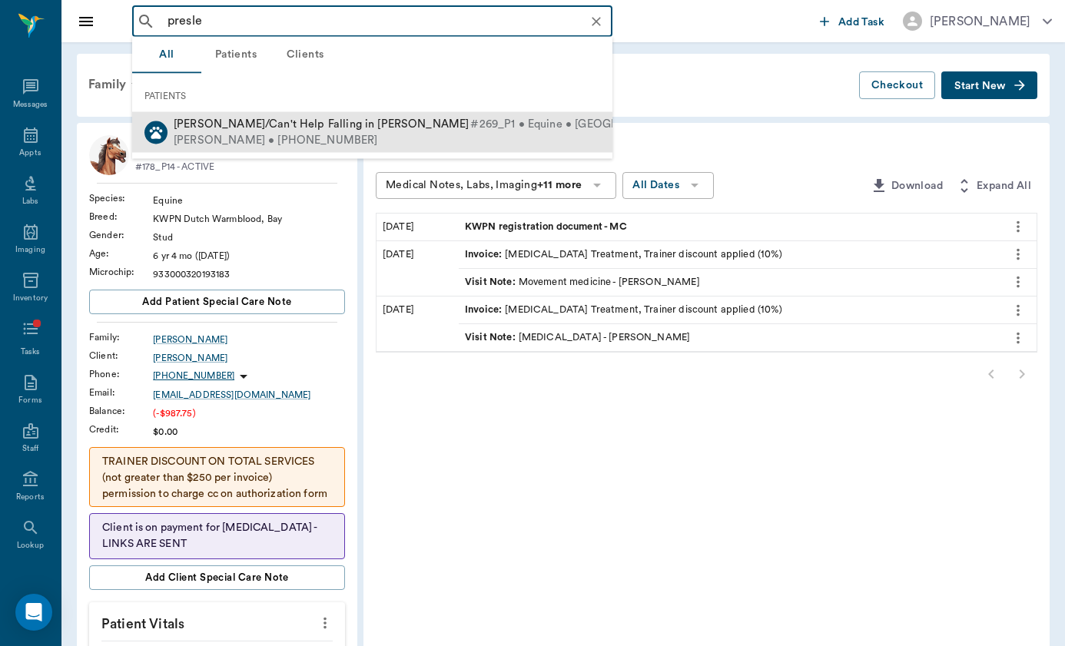
click at [206, 133] on div "Arielle Kauffman • (717) 645-8147" at bounding box center [459, 140] width 570 height 16
type input "presle"
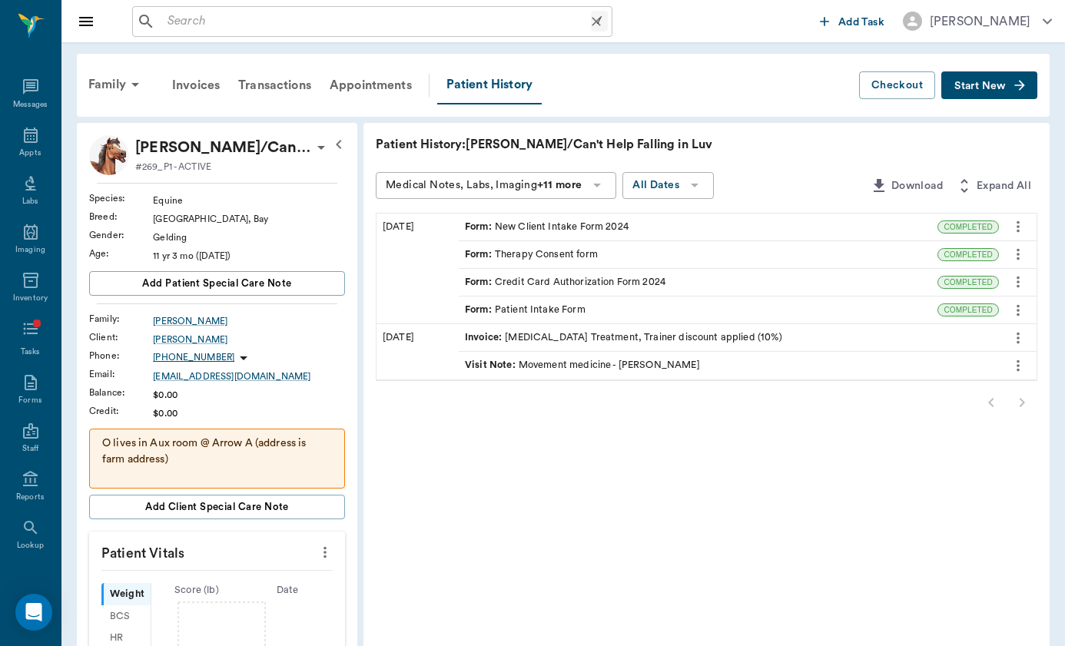
click at [261, 25] on input "text" at bounding box center [375, 22] width 429 height 22
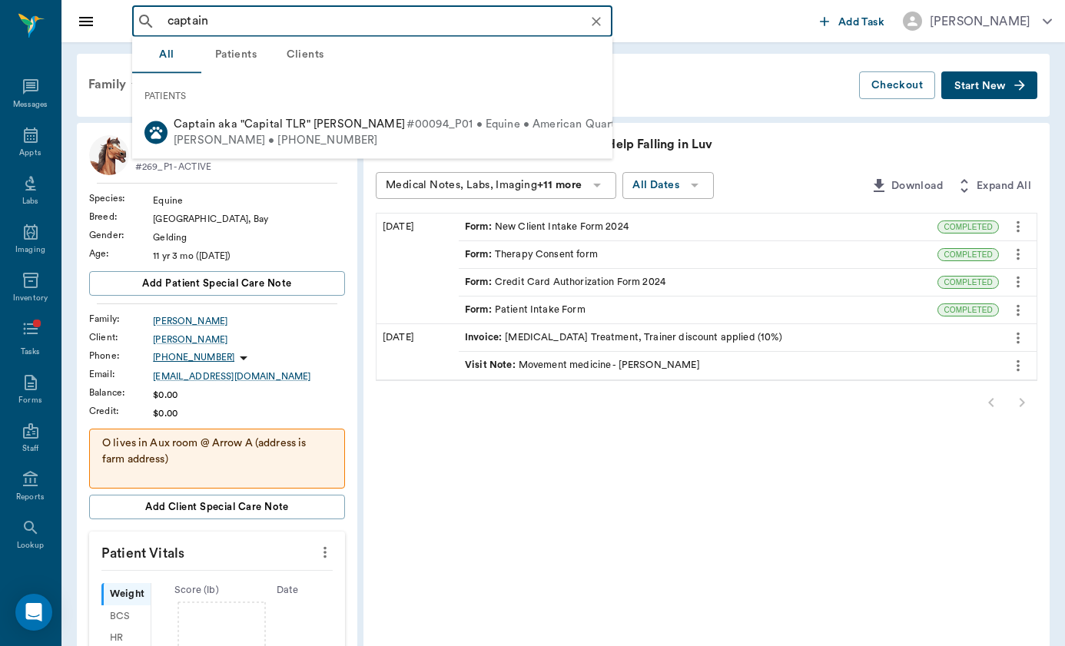
click at [413, 26] on input "captain" at bounding box center [384, 22] width 446 height 22
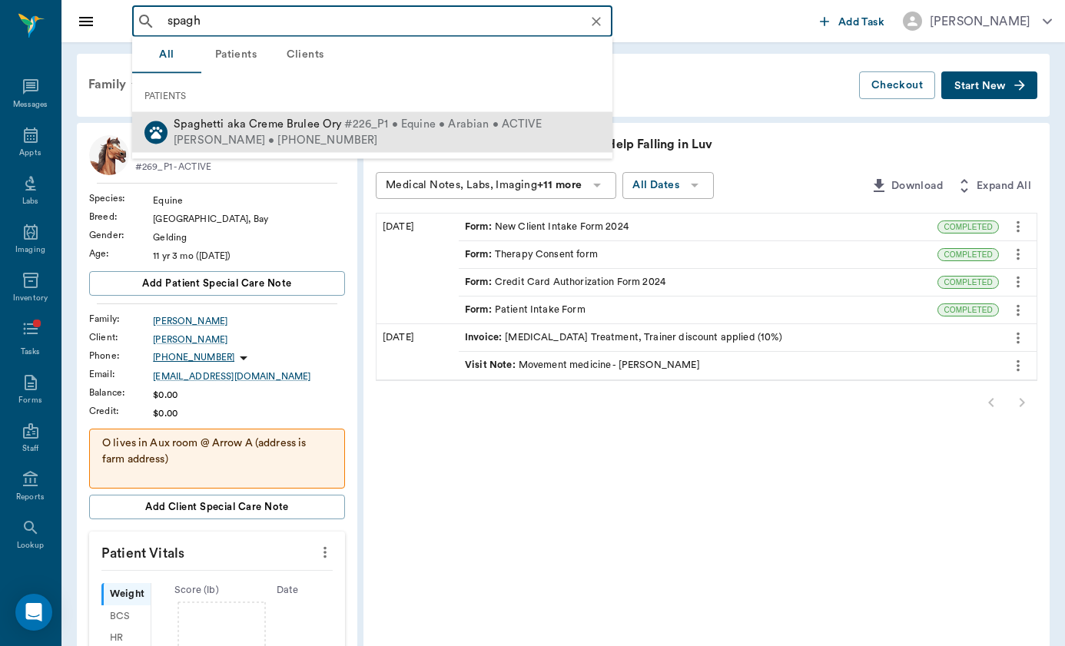
click at [239, 117] on div "Spaghetti aka Creme Brulee Ory #226_P1 • Equine • Arabian • ACTIVE" at bounding box center [358, 125] width 368 height 16
type input "spagh"
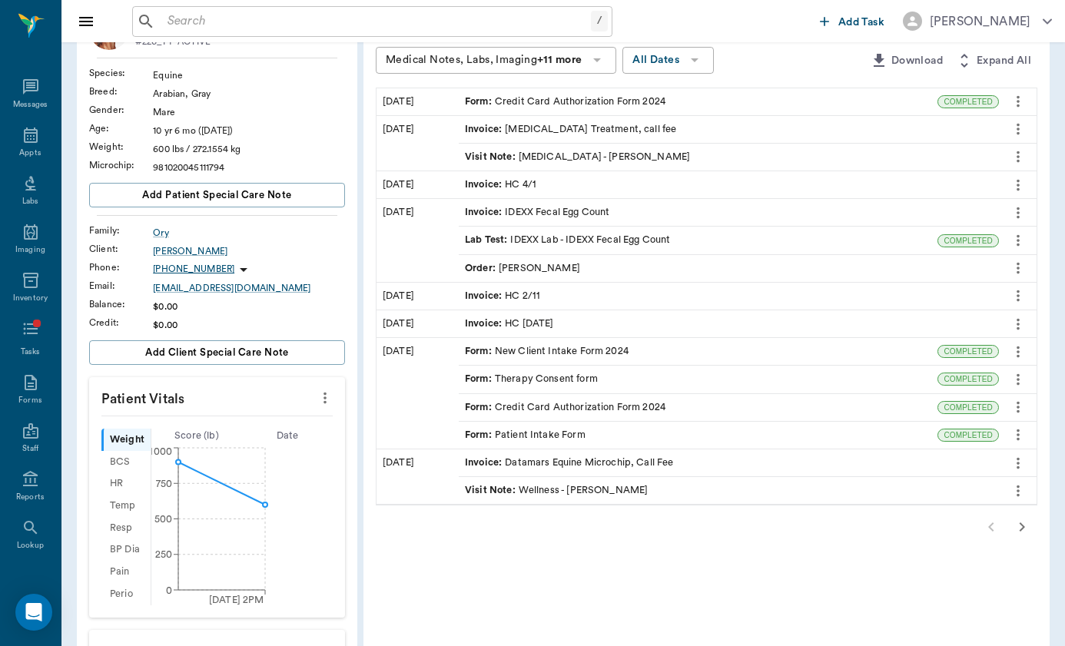
scroll to position [104, 0]
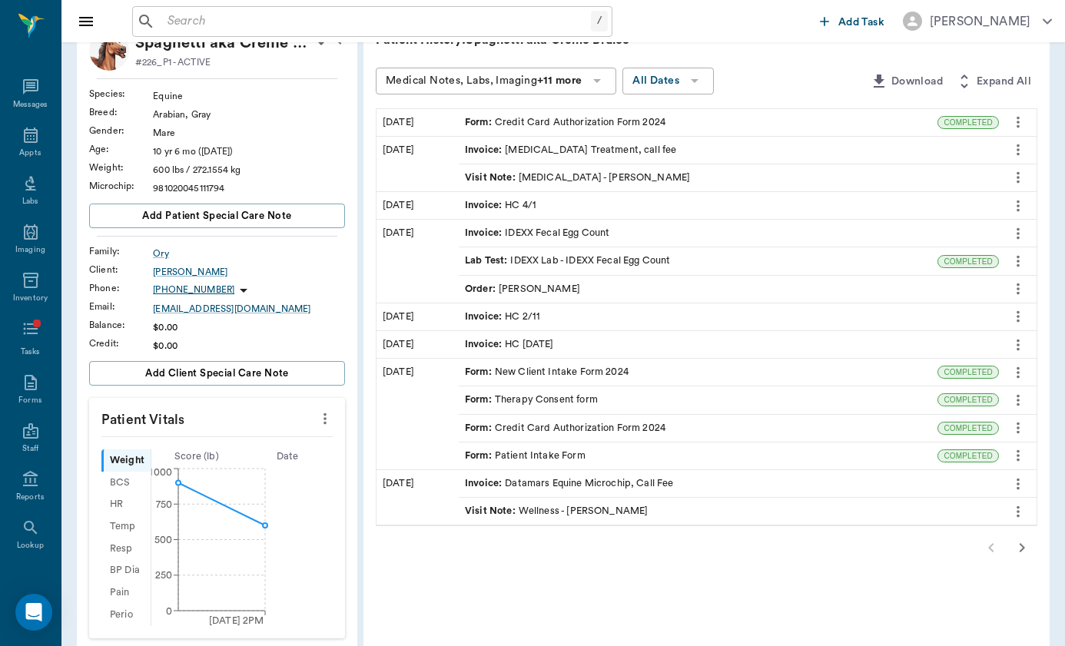
click at [464, 295] on div "Order : Brittany Newsham" at bounding box center [729, 289] width 540 height 27
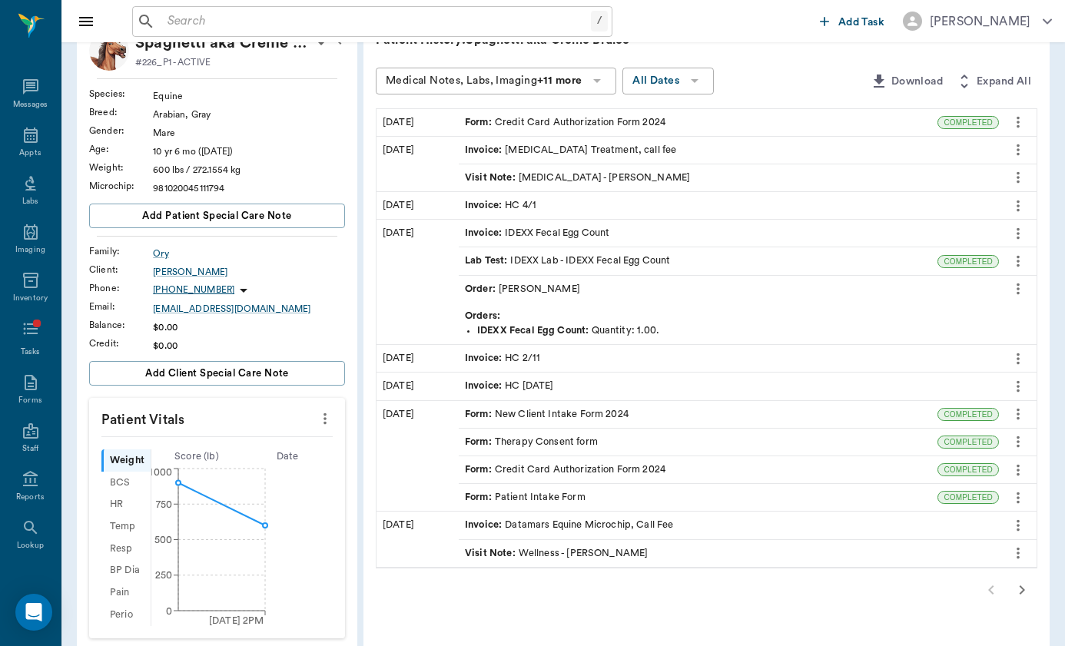
click at [464, 295] on div "Order : Brittany Newsham" at bounding box center [729, 289] width 540 height 27
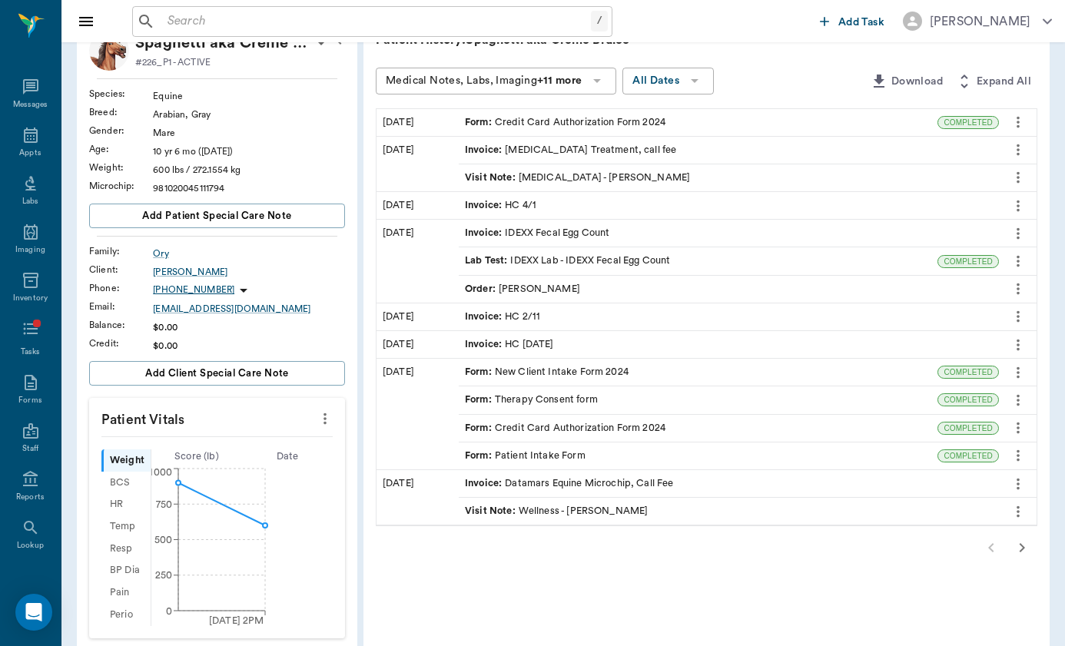
click at [483, 182] on div "Visit Note : Chiropractic - Brittany Newsham" at bounding box center [577, 178] width 225 height 15
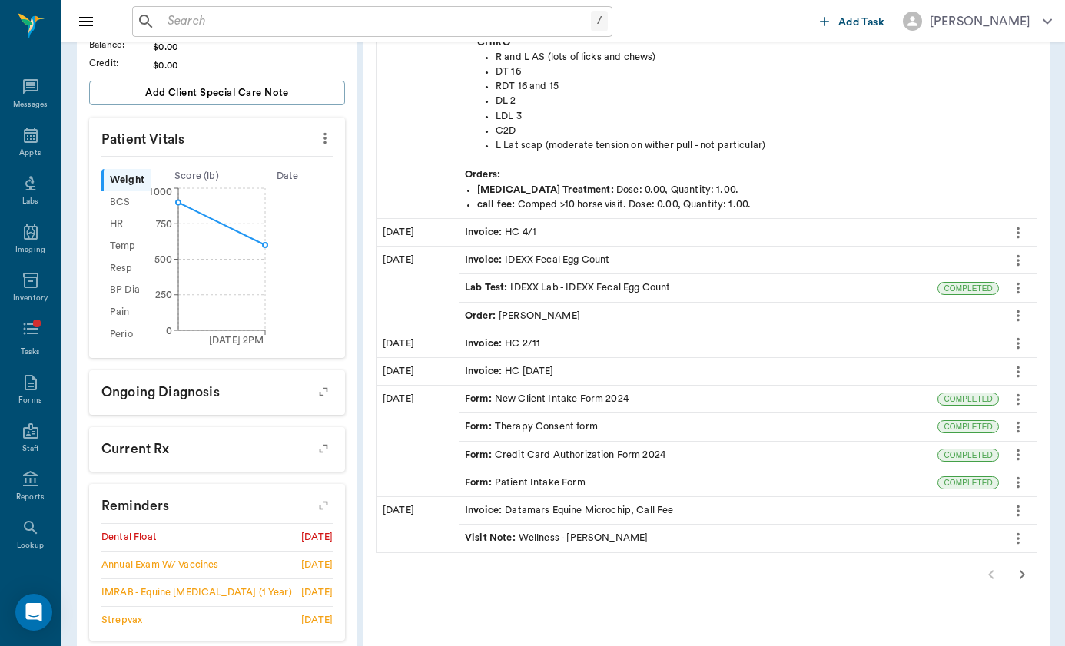
scroll to position [401, 0]
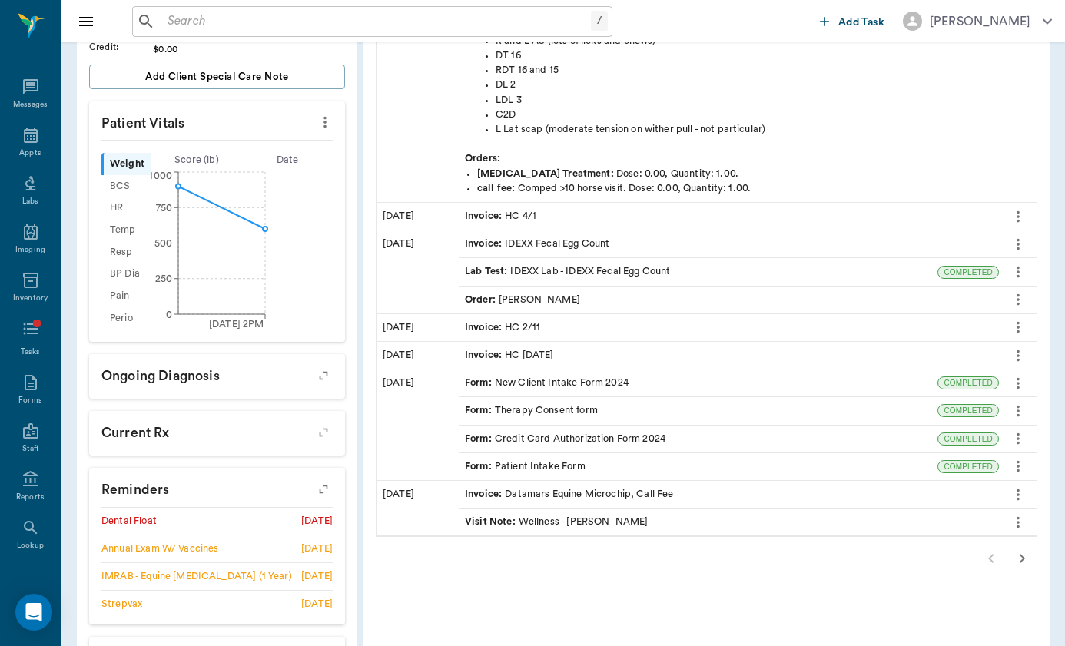
click at [502, 519] on div "Visit Note : Wellness - Brittany Newsham" at bounding box center [556, 522] width 183 height 15
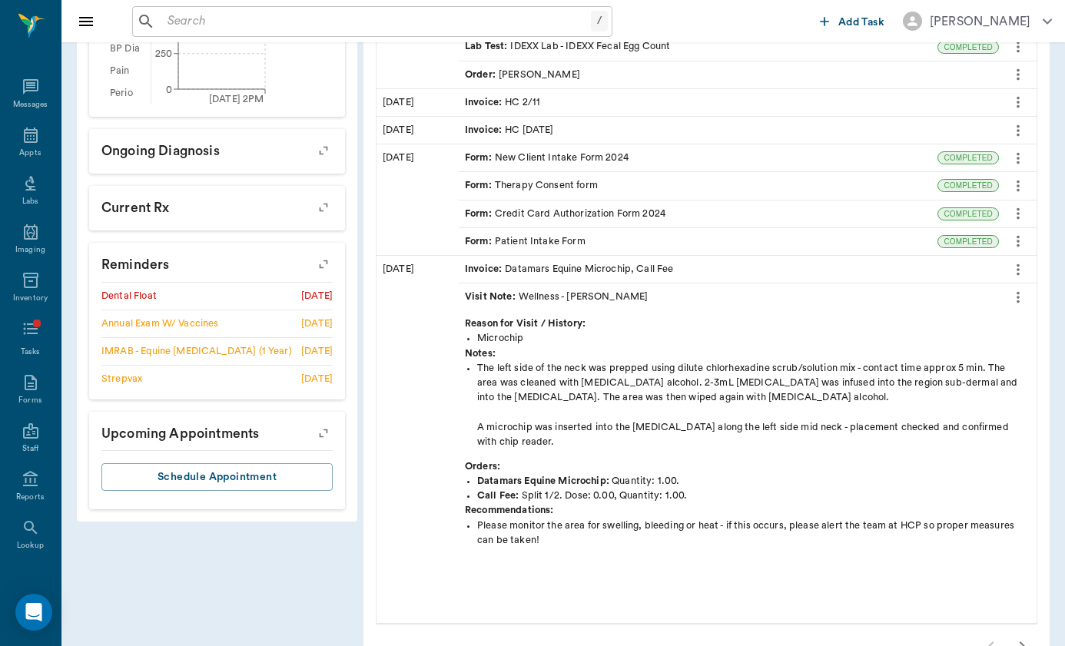
scroll to position [662, 0]
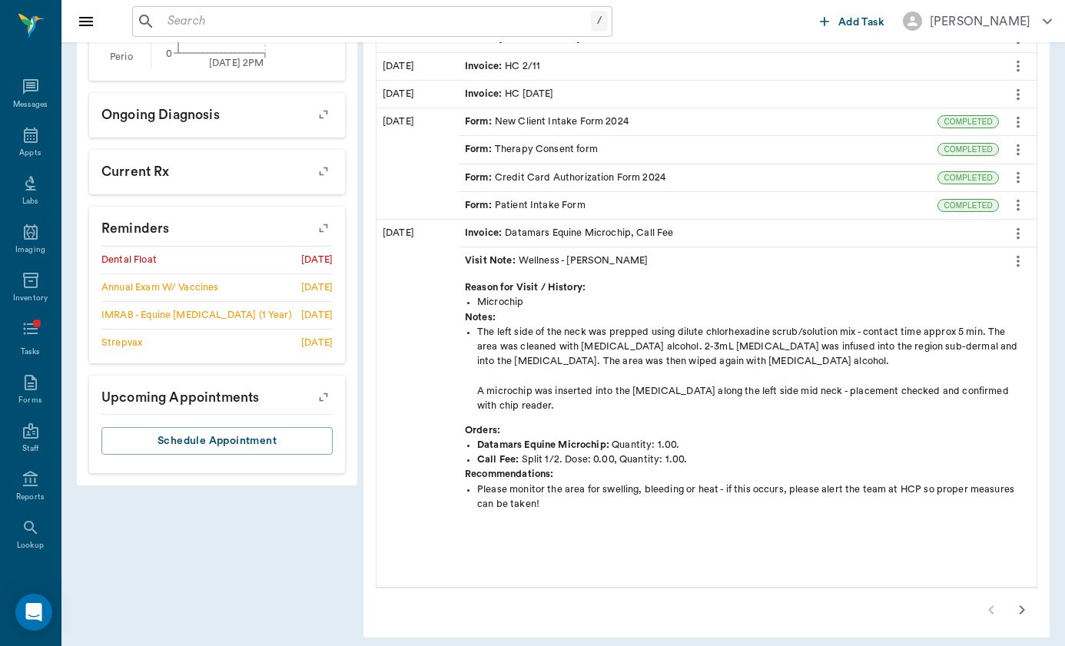
click at [476, 98] on div "Invoice : HC Jan 22" at bounding box center [509, 94] width 89 height 15
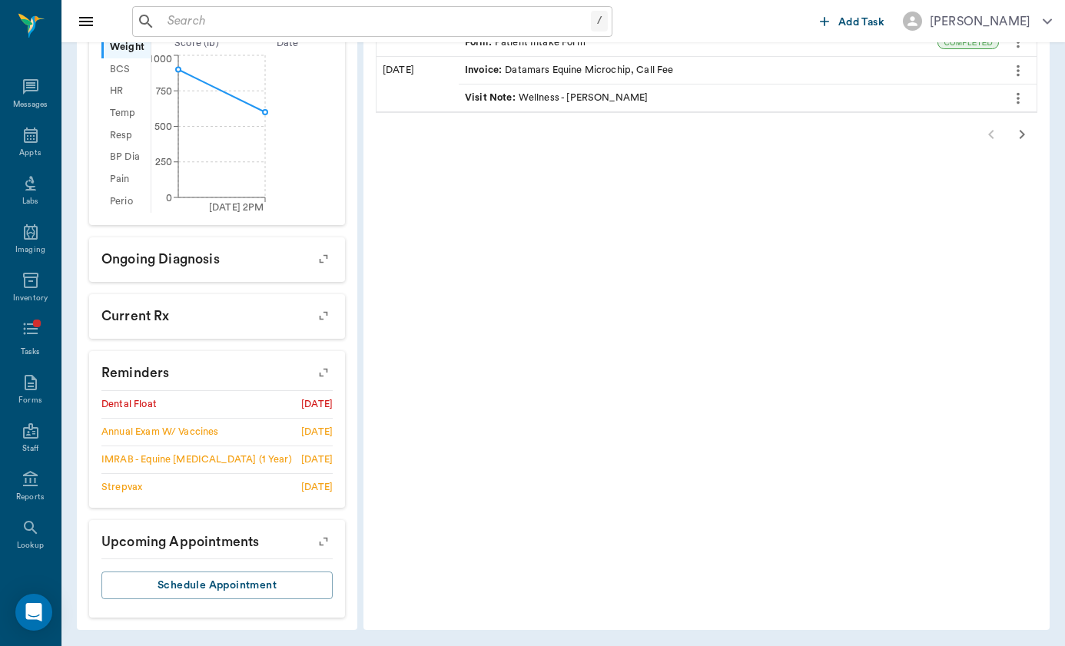
scroll to position [517, 0]
drag, startPoint x: 225, startPoint y: 429, endPoint x: 245, endPoint y: 501, distance: 74.9
click at [245, 501] on ul "Dental Float 08/27/25 Annual Exam W/ Vaccines 09/24/25 IMRAB - Equine Rabies (1…" at bounding box center [216, 450] width 231 height 118
click at [313, 377] on icon "button" at bounding box center [324, 374] width 22 height 22
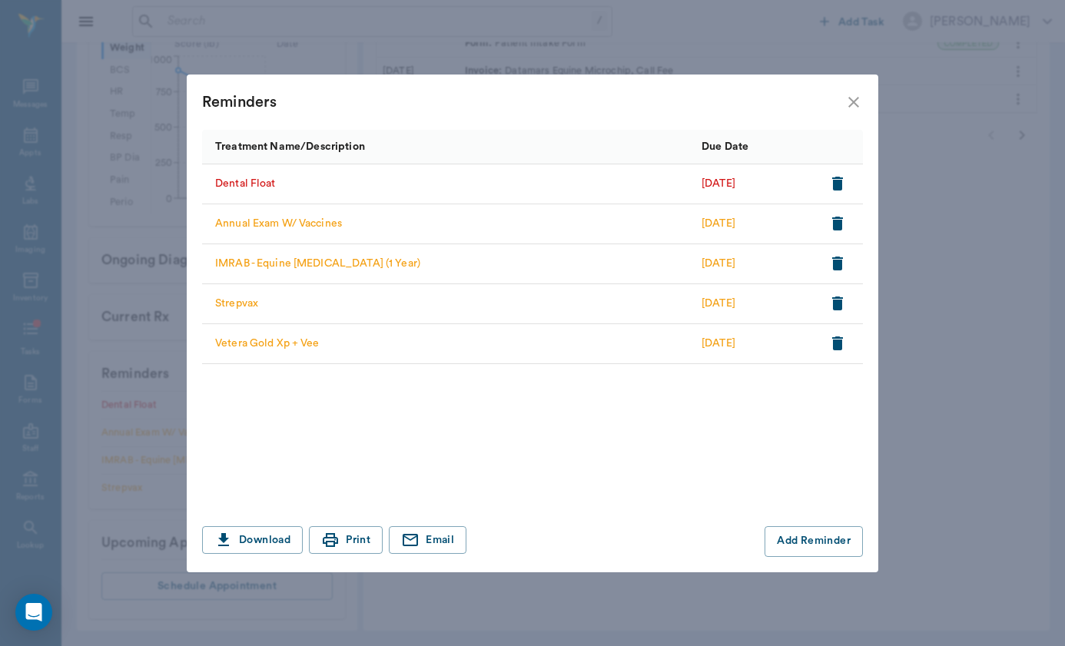
click at [855, 105] on icon "close" at bounding box center [853, 102] width 18 height 18
